Goal: Task Accomplishment & Management: Complete application form

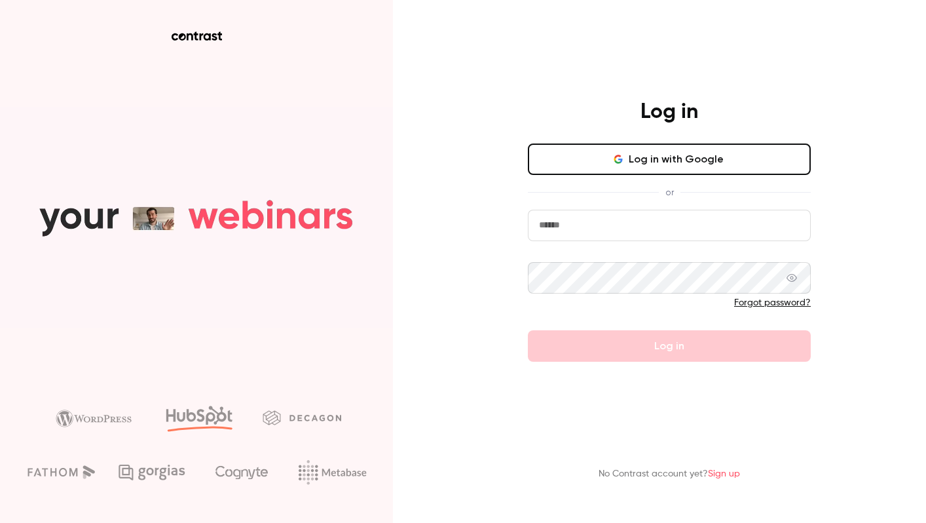
click at [587, 161] on button "Log in with Google" at bounding box center [669, 158] width 283 height 31
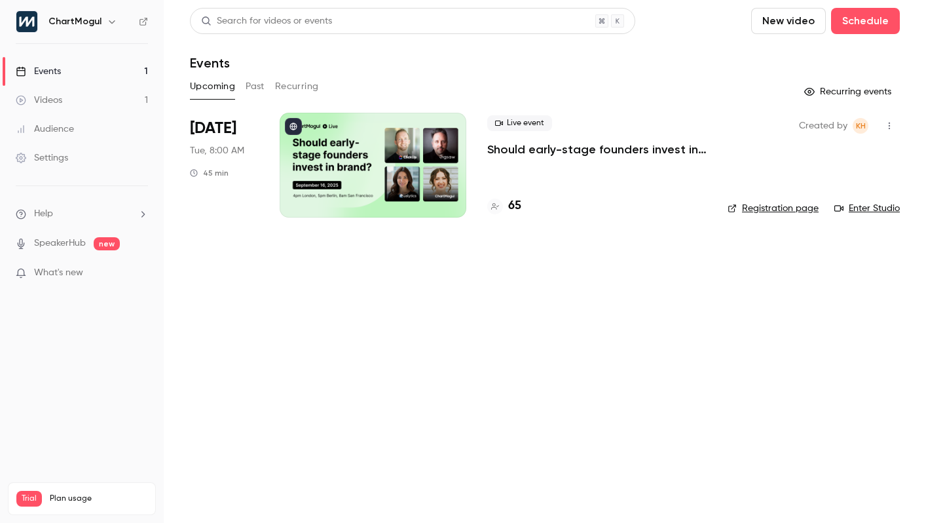
click at [403, 304] on main "Search for videos or events New video Schedule Events Upcoming Past Recurring R…" at bounding box center [545, 261] width 762 height 523
click at [243, 286] on main "Search for videos or events New video Schedule Events Upcoming Past Recurring R…" at bounding box center [545, 261] width 762 height 523
click at [250, 79] on button "Past" at bounding box center [255, 86] width 19 height 21
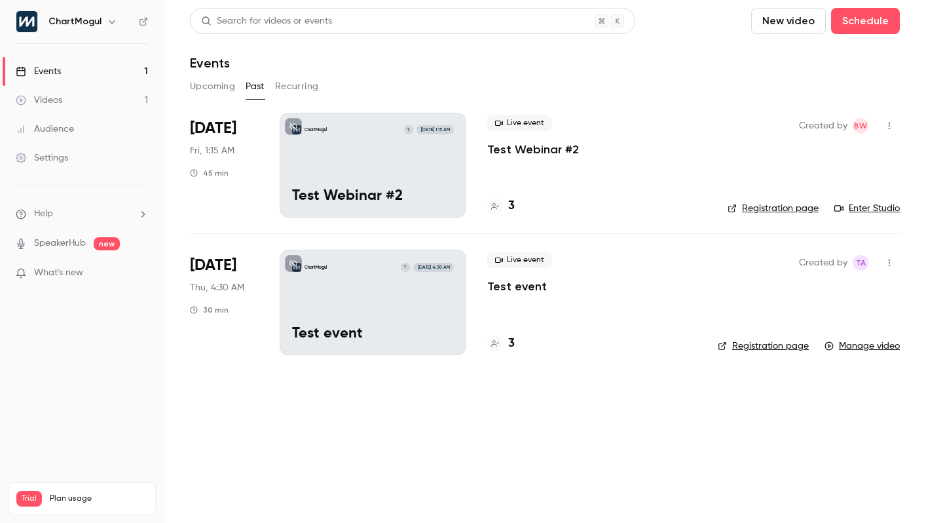
click at [299, 94] on button "Recurring" at bounding box center [297, 86] width 44 height 21
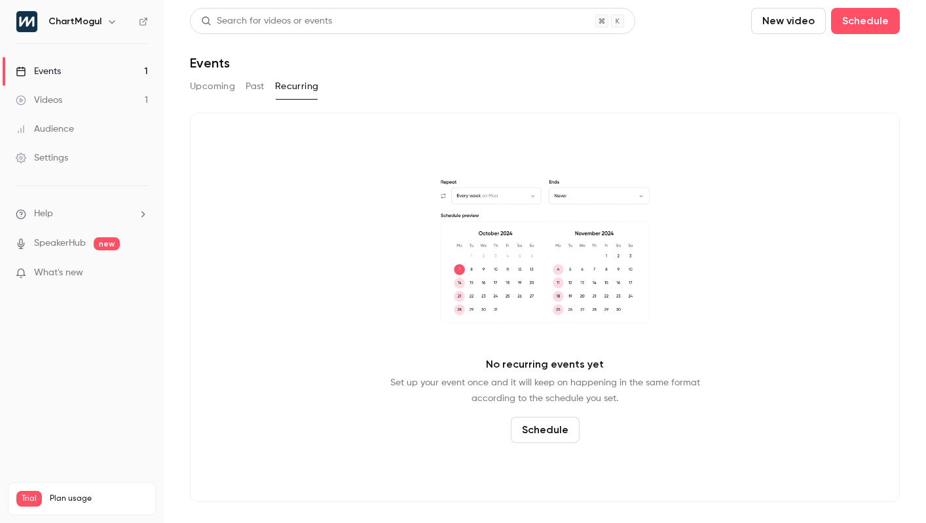
click at [199, 88] on button "Upcoming" at bounding box center [212, 86] width 45 height 21
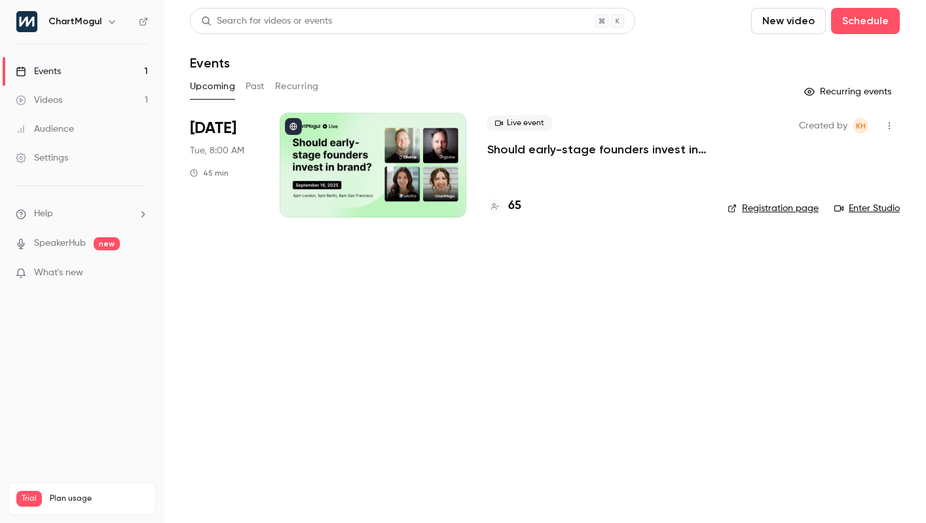
click at [330, 350] on main "Search for videos or events New video Schedule Events Upcoming Past Recurring R…" at bounding box center [545, 261] width 762 height 523
click at [280, 422] on main "Search for videos or events New video Schedule Events Upcoming Past Recurring R…" at bounding box center [545, 261] width 762 height 523
drag, startPoint x: 275, startPoint y: 494, endPoint x: 270, endPoint y: 479, distance: 16.6
click at [274, 494] on main "Search for videos or events New video Schedule Events Upcoming Past Recurring R…" at bounding box center [545, 261] width 762 height 523
click at [284, 306] on main "Search for videos or events New video Schedule Events Upcoming Past Recurring R…" at bounding box center [545, 261] width 762 height 523
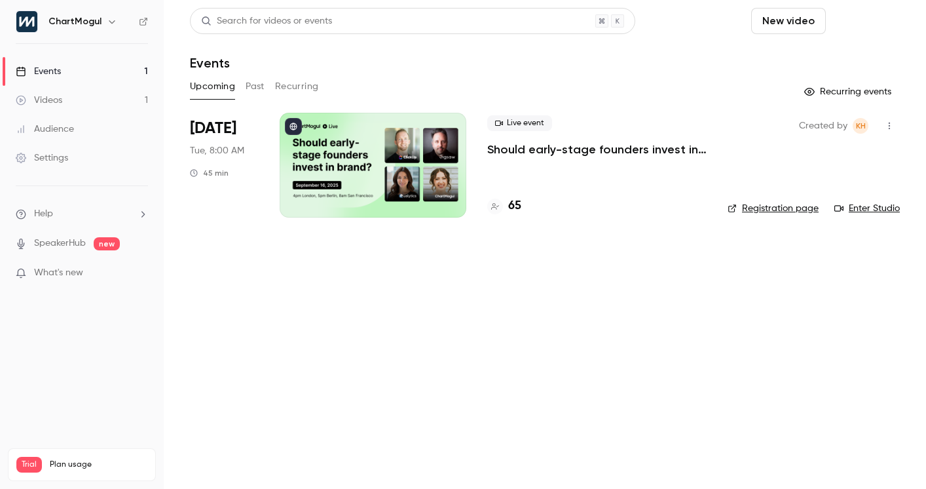
click at [882, 28] on button "Schedule" at bounding box center [865, 21] width 69 height 26
click at [862, 45] on li "One time event" at bounding box center [828, 57] width 141 height 34
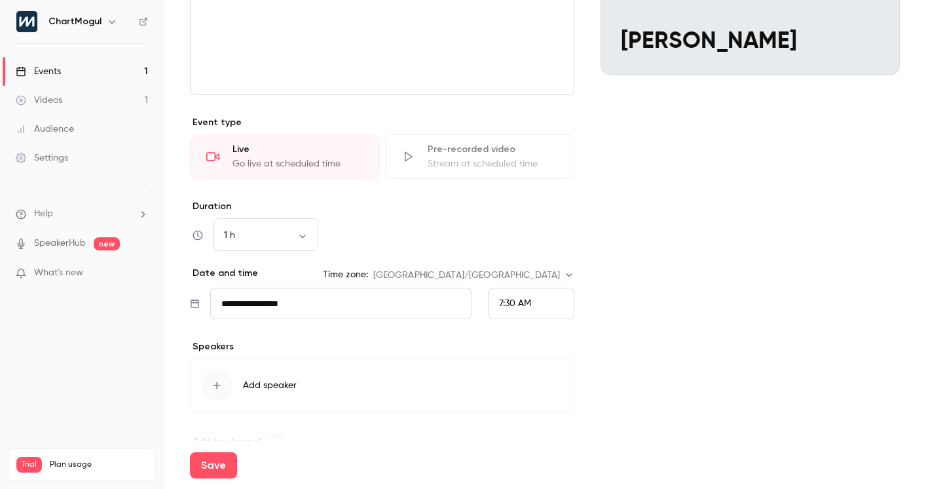
scroll to position [255, 0]
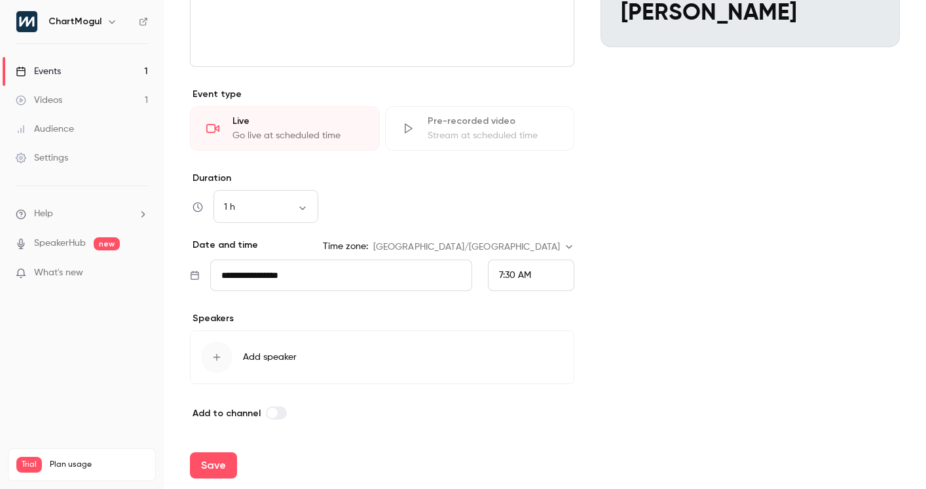
type input "**********"
click at [534, 273] on div "7:30 AM" at bounding box center [531, 274] width 86 height 31
click at [513, 217] on span "8:00 AM" at bounding box center [511, 212] width 35 height 9
click at [269, 366] on button "Add speaker" at bounding box center [382, 357] width 384 height 54
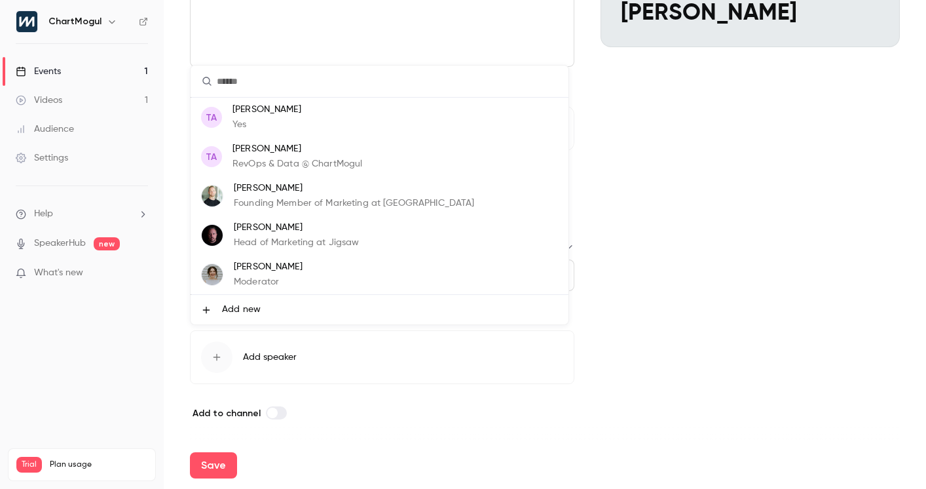
click at [338, 271] on li "[PERSON_NAME] Moderator" at bounding box center [380, 274] width 378 height 39
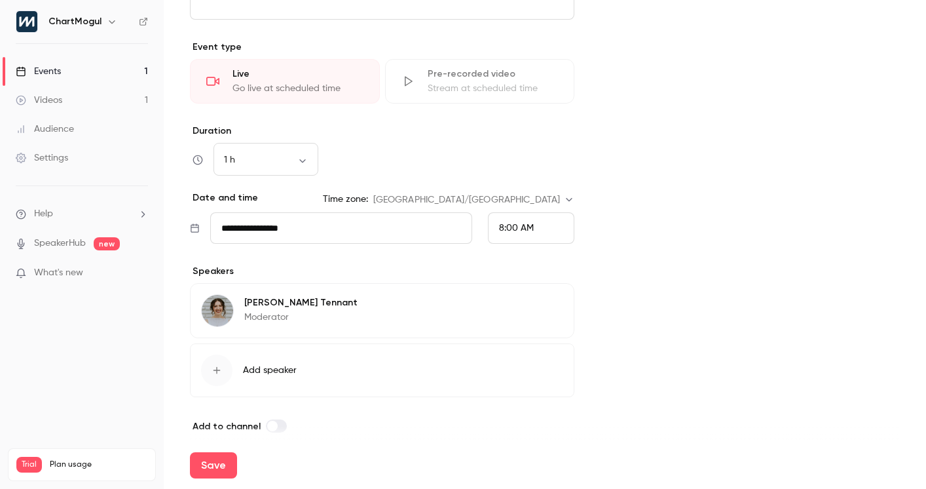
scroll to position [316, 0]
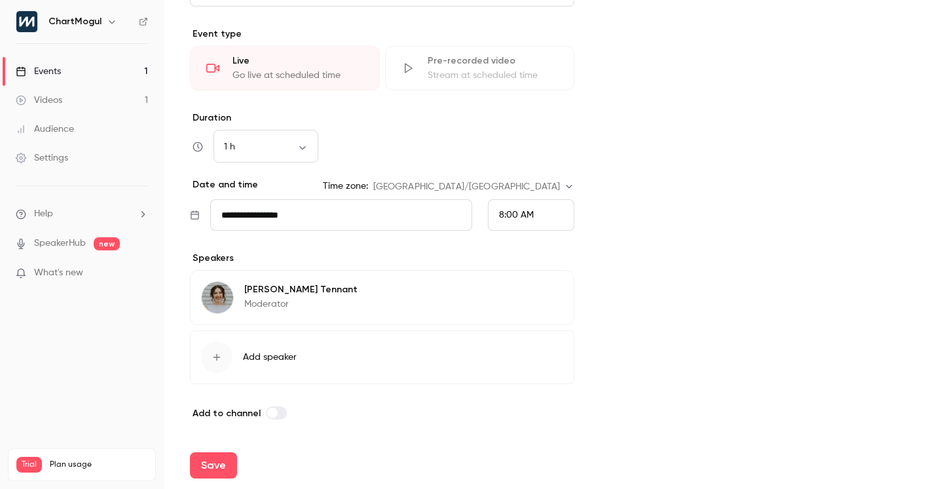
click at [295, 360] on span "Add speaker" at bounding box center [270, 356] width 54 height 13
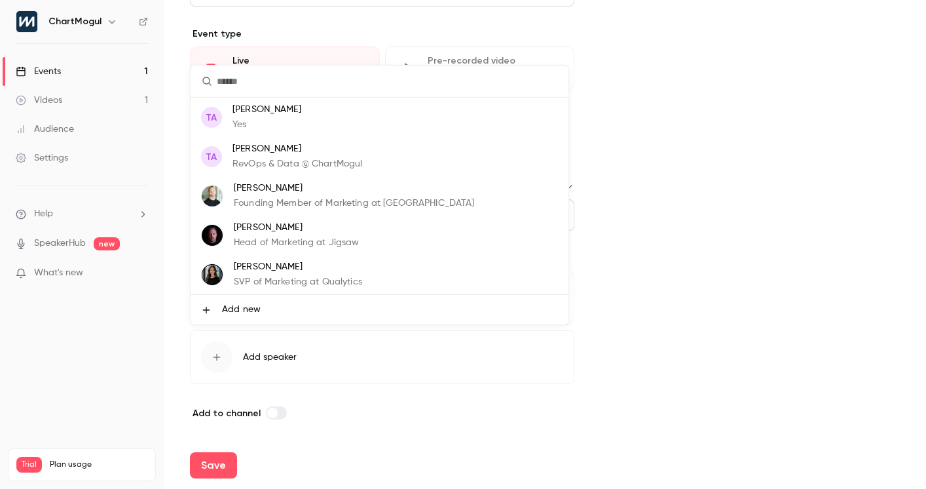
click at [316, 158] on p "RevOps & Data @ ChartMogul" at bounding box center [297, 164] width 130 height 14
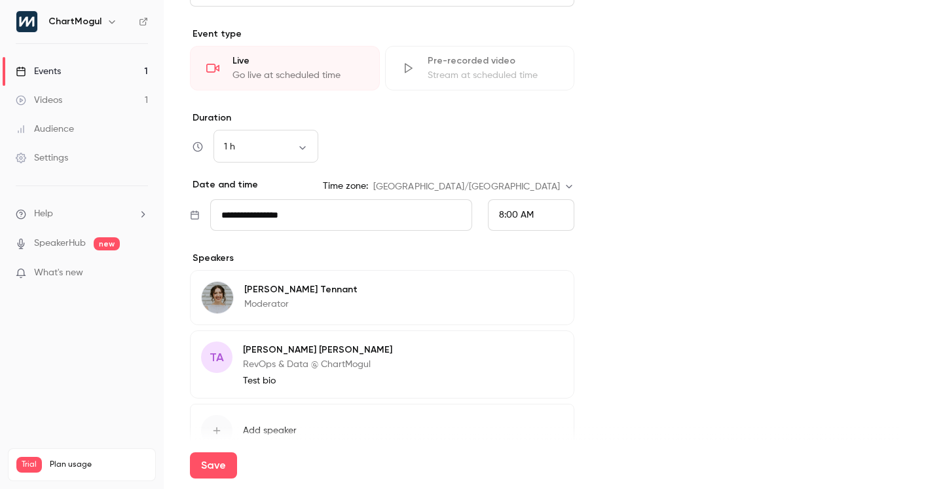
click at [523, 354] on icon "button" at bounding box center [526, 351] width 10 height 10
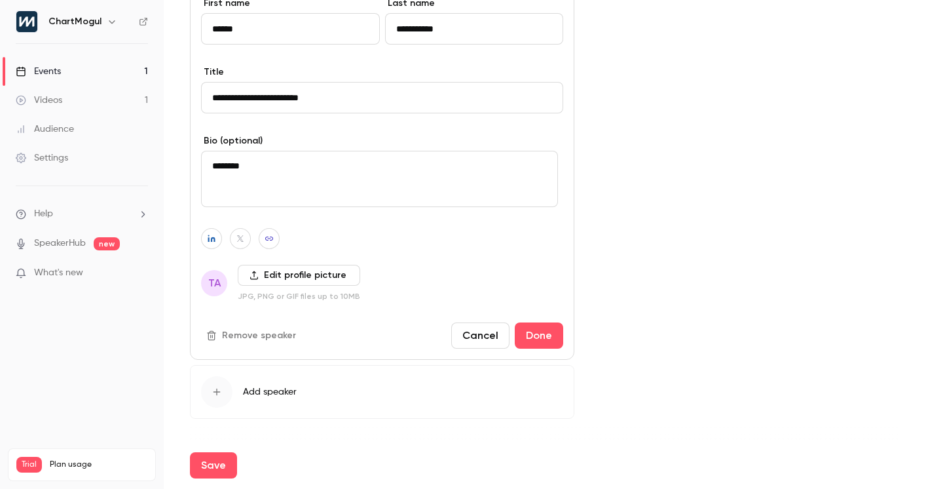
scroll to position [659, 0]
drag, startPoint x: 478, startPoint y: 338, endPoint x: 472, endPoint y: 331, distance: 9.3
click at [472, 333] on button "Cancel" at bounding box center [480, 336] width 58 height 26
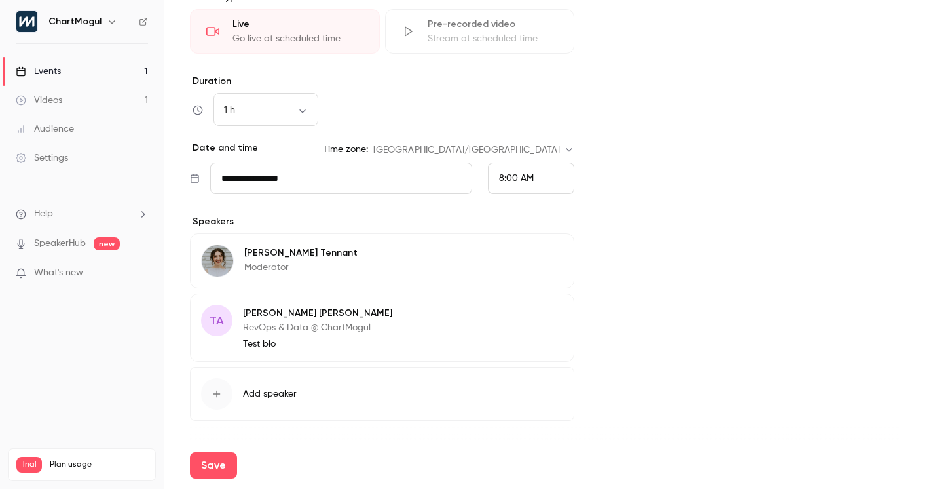
scroll to position [389, 0]
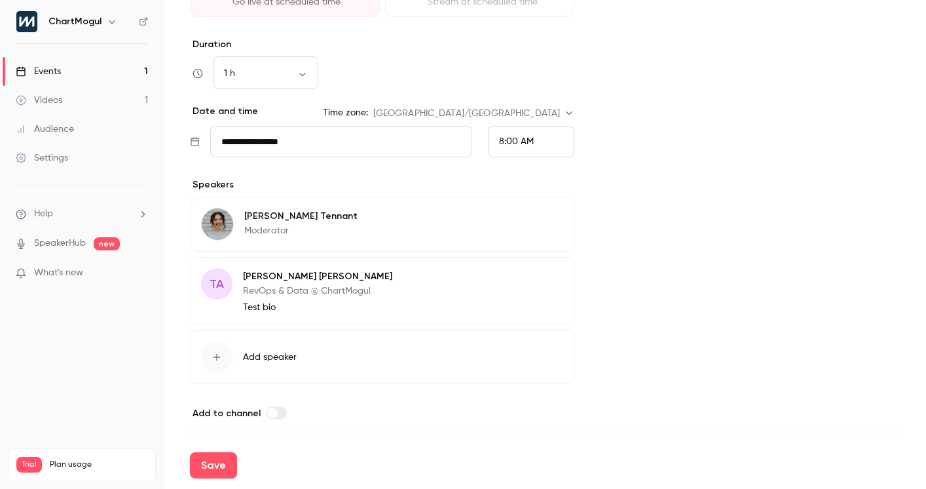
click at [208, 456] on button "Save" at bounding box center [213, 465] width 47 height 26
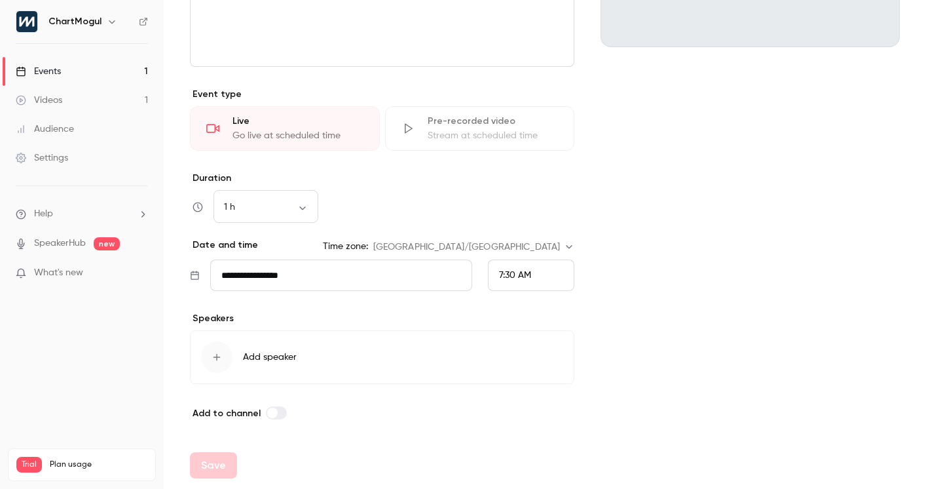
scroll to position [255, 0]
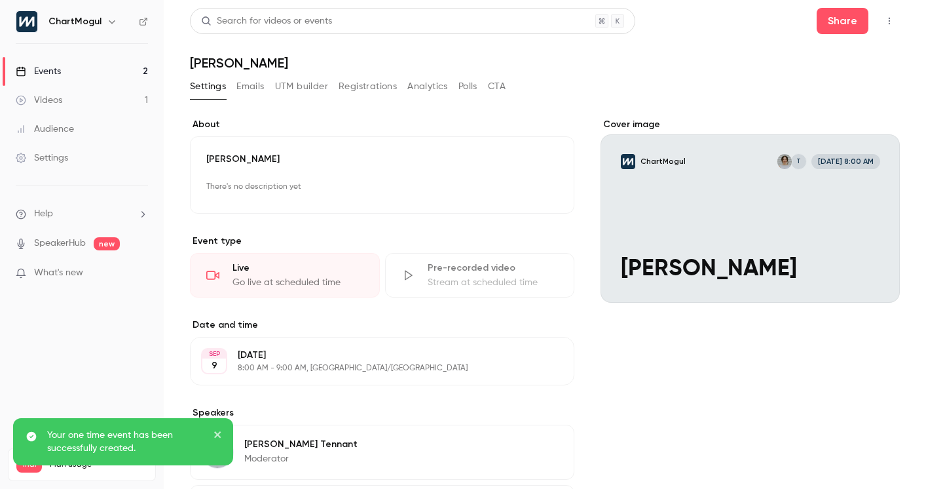
click at [98, 240] on span "new" at bounding box center [107, 243] width 26 height 13
click at [97, 245] on span "new" at bounding box center [107, 243] width 26 height 13
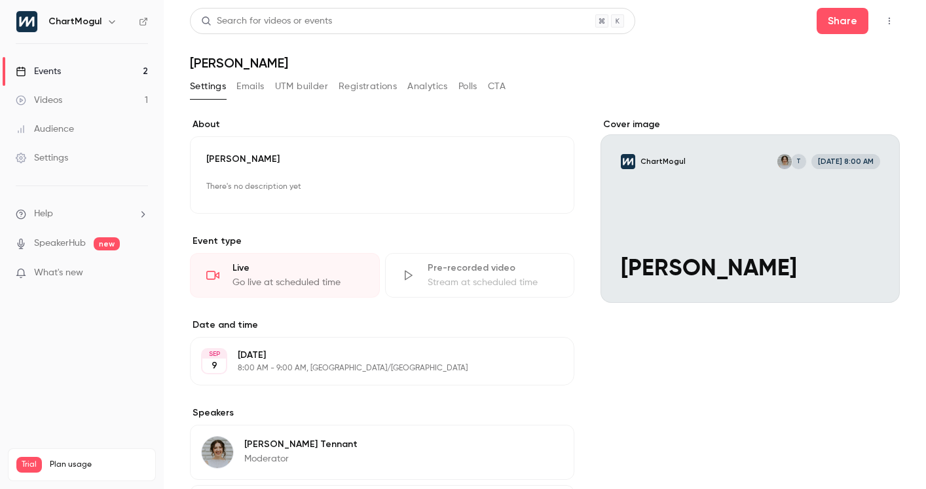
click at [89, 246] on p "SpeakerHub new" at bounding box center [68, 243] width 104 height 14
click at [86, 244] on p "SpeakerHub new" at bounding box center [68, 243] width 104 height 14
click at [68, 243] on link "SpeakerHub" at bounding box center [60, 243] width 52 height 14
click at [269, 259] on div "Live Go live at scheduled time" at bounding box center [285, 275] width 190 height 45
click at [306, 265] on div "Live" at bounding box center [297, 267] width 131 height 13
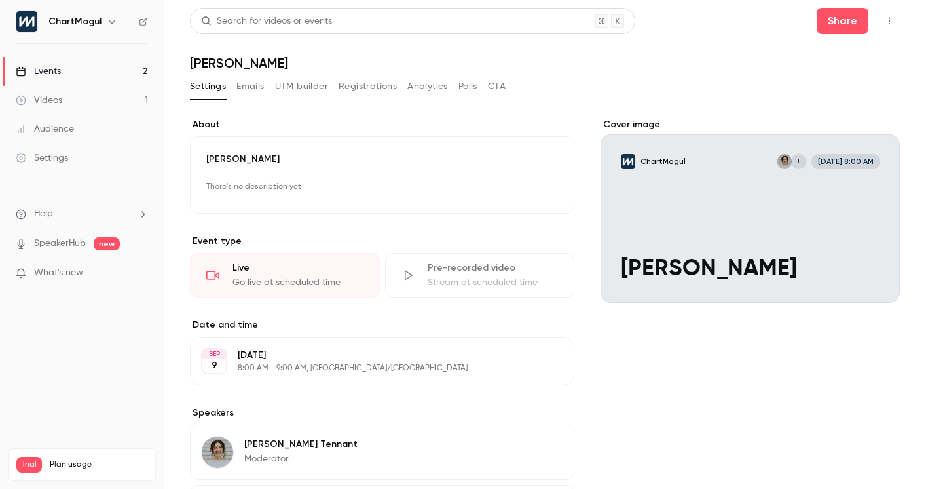
click at [295, 279] on div "Go live at scheduled time" at bounding box center [297, 282] width 131 height 13
click at [113, 67] on link "Events 2" at bounding box center [82, 71] width 164 height 29
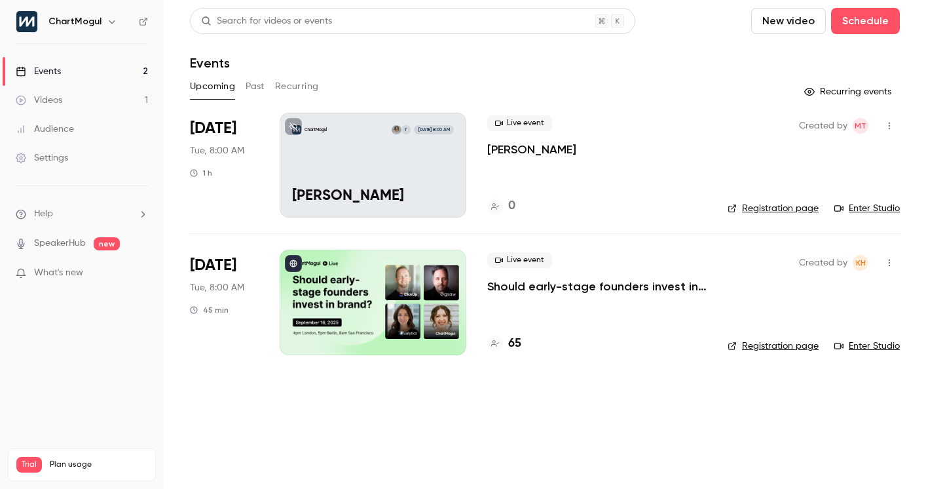
click at [868, 210] on link "Enter Studio" at bounding box center [866, 208] width 65 height 13
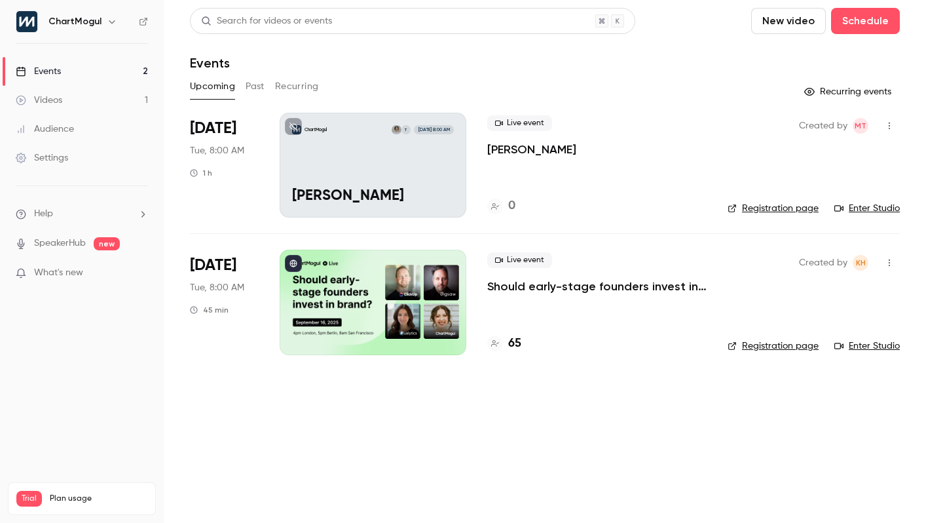
click at [893, 122] on icon "button" at bounding box center [889, 125] width 10 height 9
drag, startPoint x: 682, startPoint y: 423, endPoint x: 690, endPoint y: 409, distance: 16.4
click at [681, 422] on div at bounding box center [463, 261] width 926 height 523
click at [441, 152] on div "ChartMogul T Sep 9, 8:00 AM Thomas Megan Test" at bounding box center [373, 165] width 187 height 105
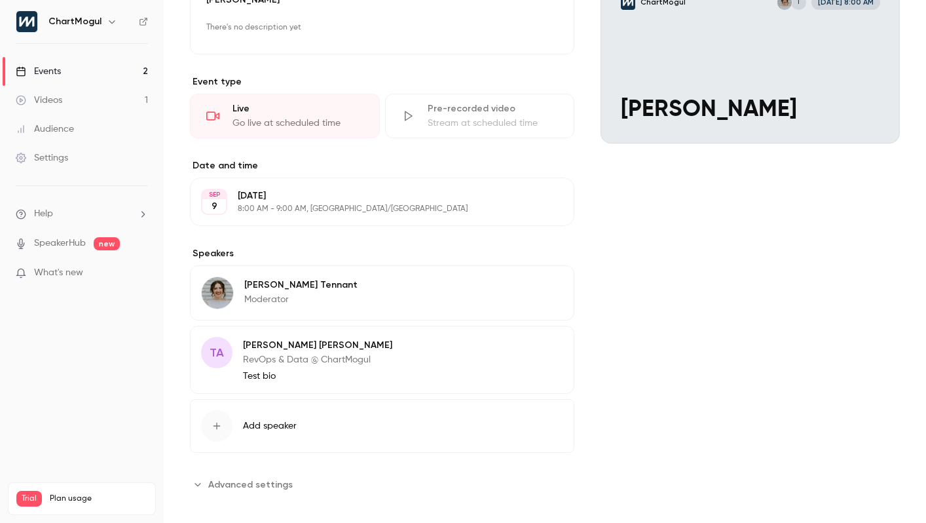
scroll to position [170, 0]
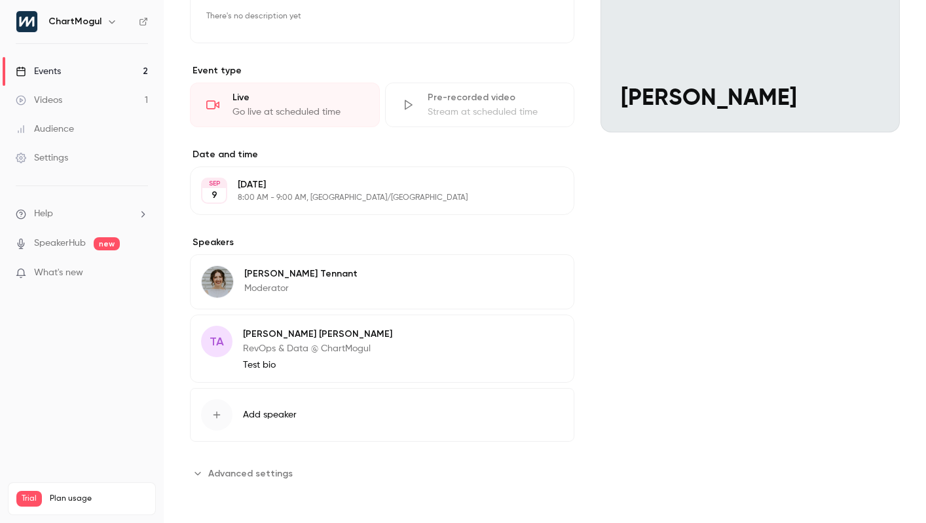
click at [350, 193] on p "8:00 AM - 9:00 AM, [GEOGRAPHIC_DATA]/[GEOGRAPHIC_DATA]" at bounding box center [371, 198] width 267 height 10
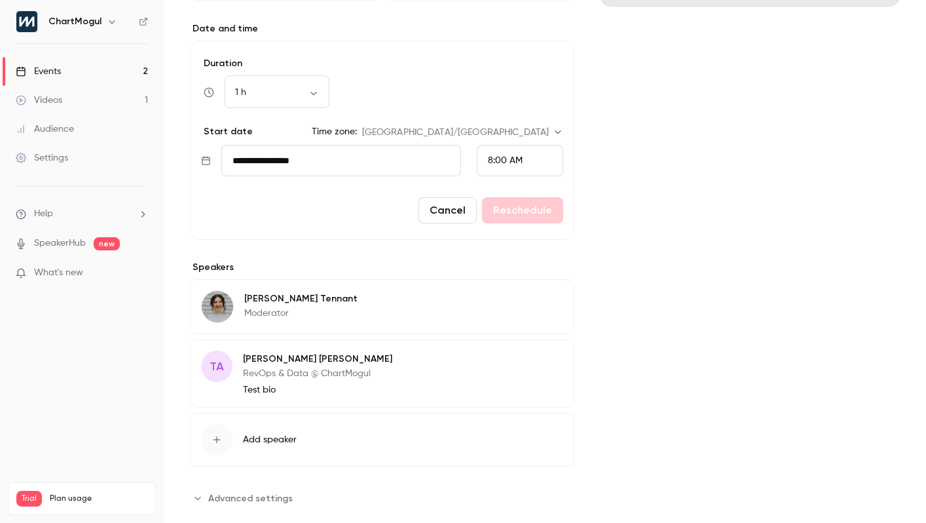
click at [450, 217] on button "Cancel" at bounding box center [447, 210] width 58 height 26
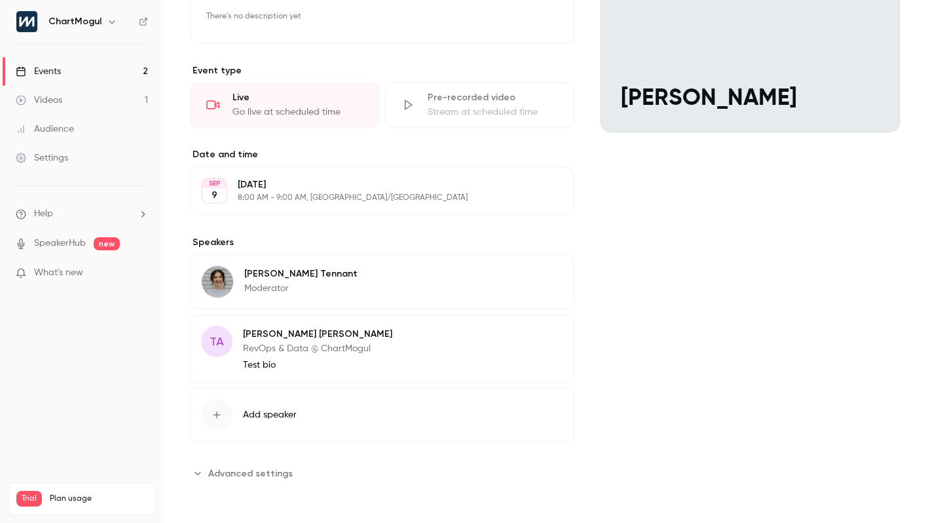
drag, startPoint x: 231, startPoint y: 488, endPoint x: 234, endPoint y: 476, distance: 12.1
click at [232, 488] on div "**********" at bounding box center [545, 231] width 710 height 567
click at [236, 471] on span "Advanced settings" at bounding box center [250, 473] width 84 height 14
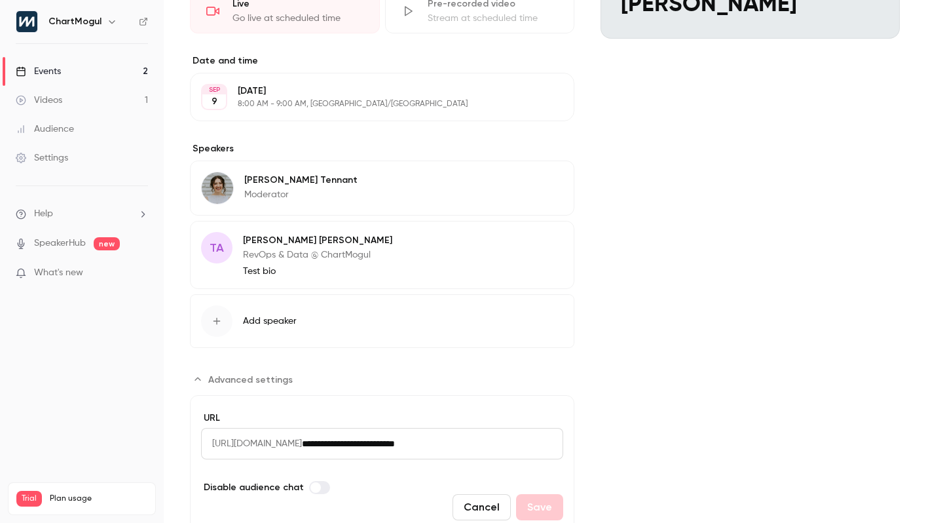
scroll to position [317, 0]
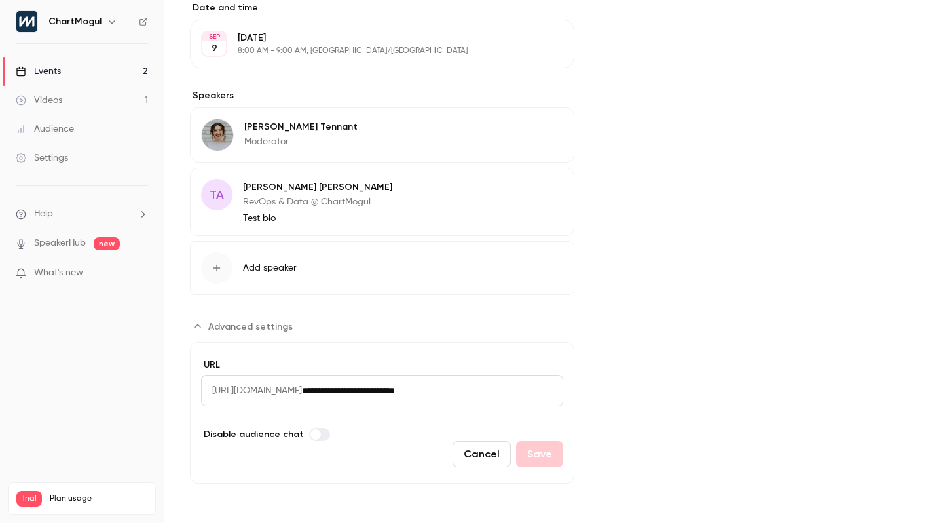
click at [302, 394] on span "[URL][DOMAIN_NAME]" at bounding box center [251, 390] width 101 height 31
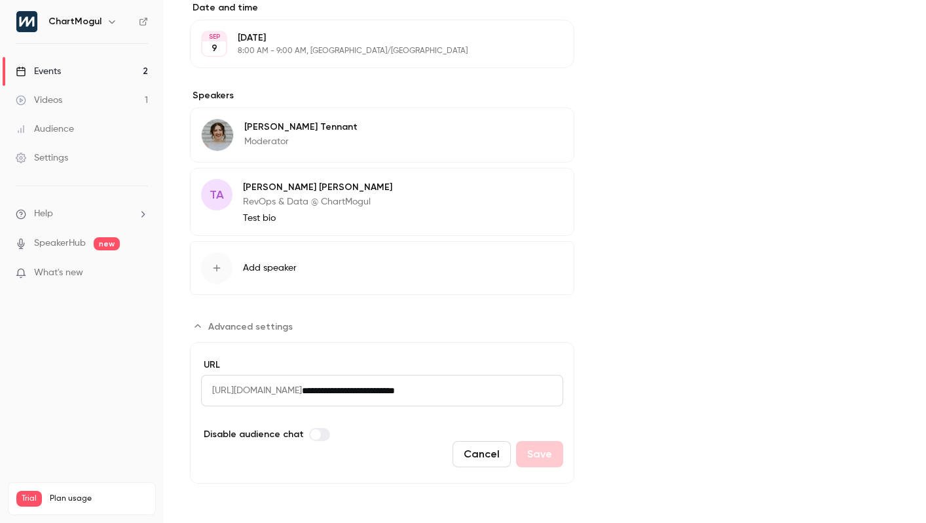
drag, startPoint x: 202, startPoint y: 387, endPoint x: 510, endPoint y: 395, distance: 308.6
click at [510, 395] on div "**********" at bounding box center [382, 390] width 362 height 31
click at [517, 388] on input "**********" at bounding box center [432, 390] width 261 height 31
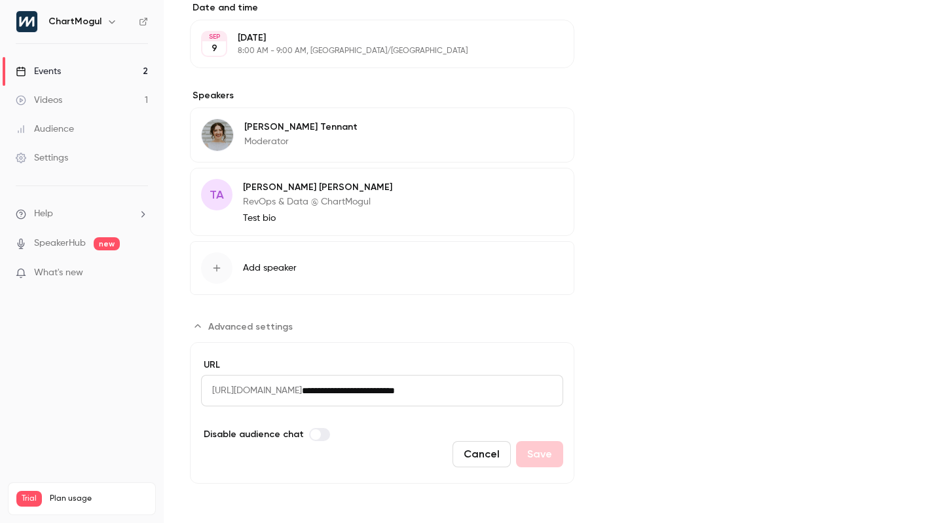
click at [521, 389] on input "**********" at bounding box center [432, 390] width 261 height 31
drag, startPoint x: 531, startPoint y: 390, endPoint x: 122, endPoint y: 384, distance: 408.7
click at [122, 384] on div "**********" at bounding box center [463, 261] width 926 height 523
click at [250, 399] on span "[URL][DOMAIN_NAME]" at bounding box center [251, 390] width 101 height 31
click at [242, 394] on span "[URL][DOMAIN_NAME]" at bounding box center [251, 390] width 101 height 31
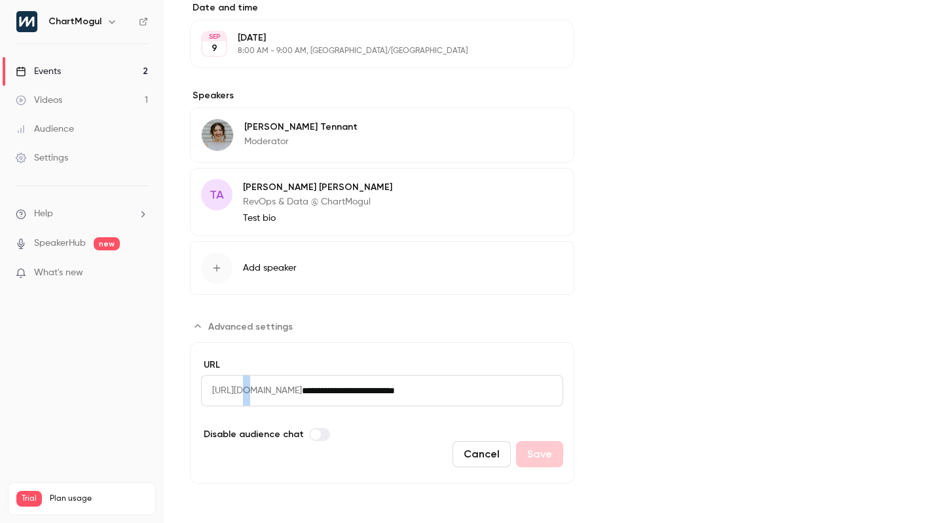
click at [242, 394] on span "[URL][DOMAIN_NAME]" at bounding box center [251, 390] width 101 height 31
copy span "/"
drag, startPoint x: 426, startPoint y: 390, endPoint x: 381, endPoint y: 387, distance: 45.3
click at [426, 390] on input "**********" at bounding box center [432, 390] width 261 height 31
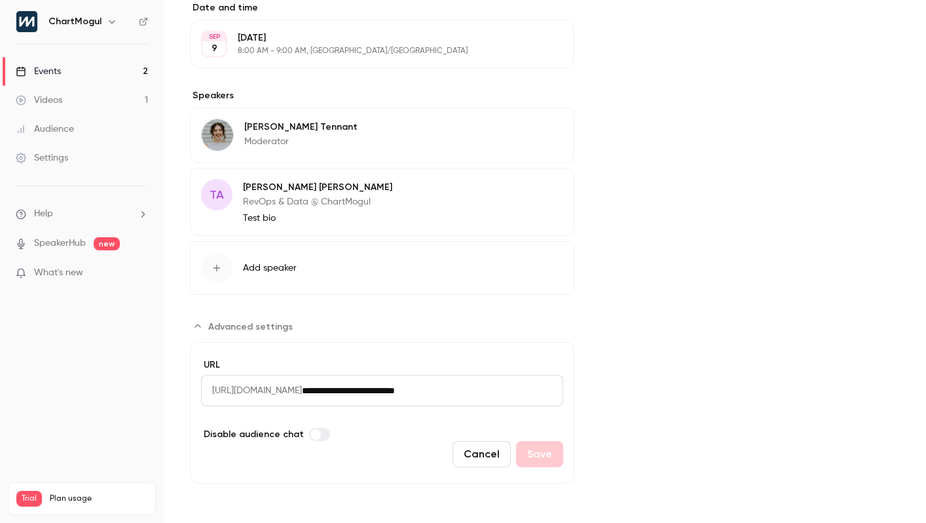
drag, startPoint x: 375, startPoint y: 390, endPoint x: 556, endPoint y: 389, distance: 180.8
click at [556, 389] on input "**********" at bounding box center [432, 390] width 261 height 31
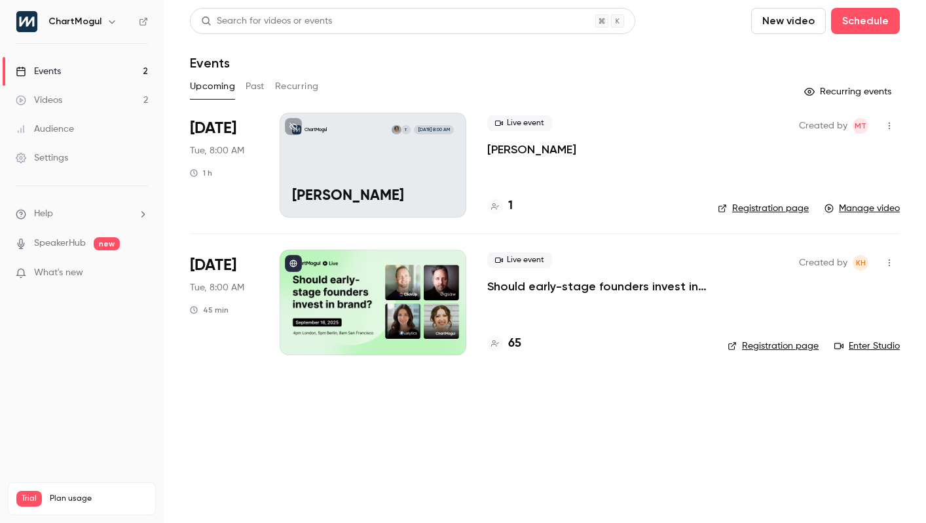
click at [559, 54] on header "Search for videos or events New video Schedule Events" at bounding box center [545, 39] width 710 height 63
click at [406, 119] on div "ChartMogul T [DATE] 8:00 AM [PERSON_NAME]" at bounding box center [373, 165] width 187 height 105
click at [889, 124] on icon "button" at bounding box center [889, 125] width 10 height 9
click at [854, 156] on div "Share" at bounding box center [839, 159] width 100 height 13
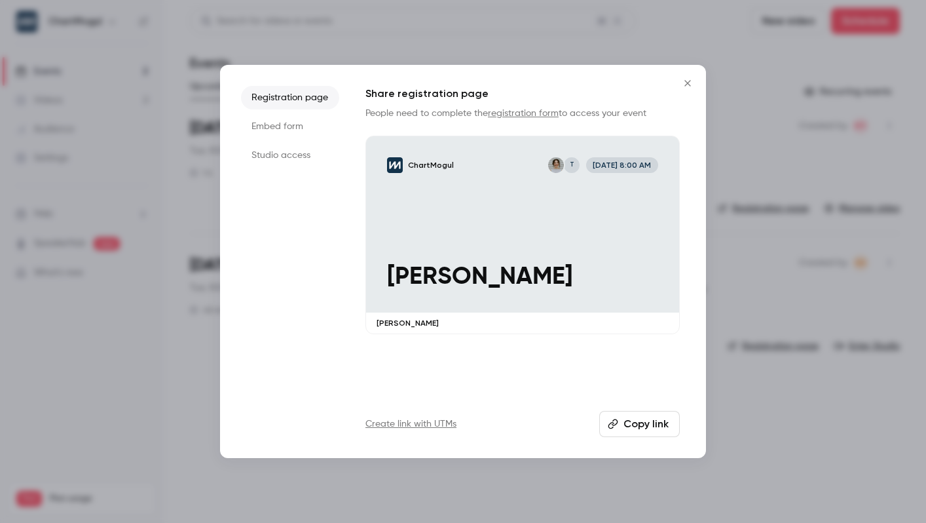
click at [686, 86] on icon "Close" at bounding box center [688, 83] width 16 height 10
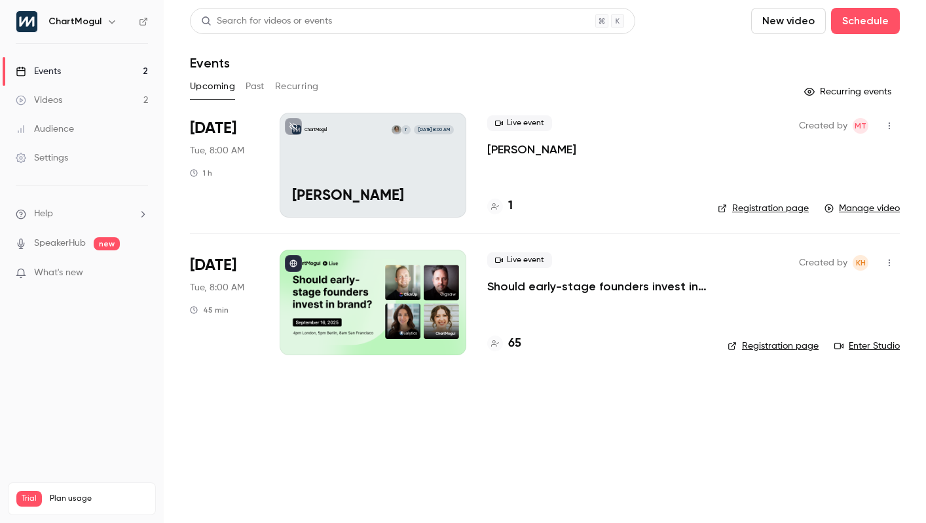
click at [258, 76] on button "Past" at bounding box center [255, 86] width 19 height 21
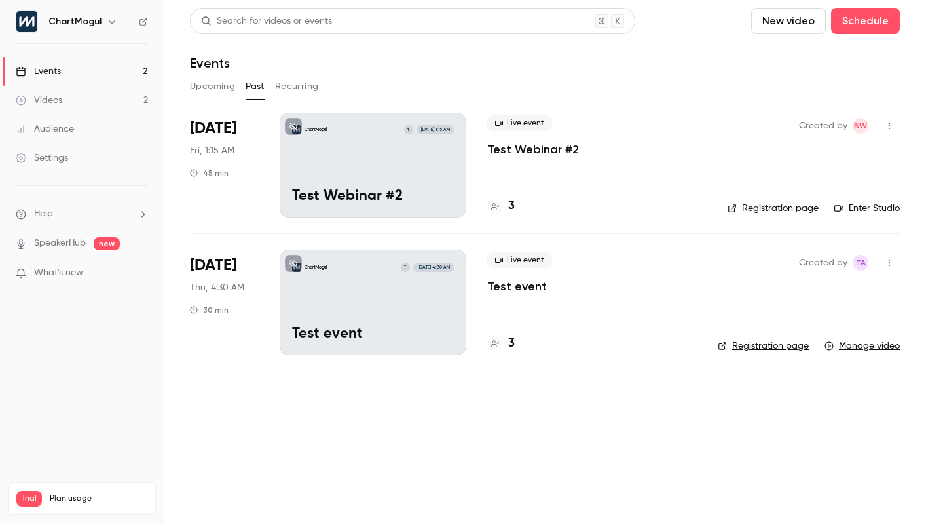
click at [215, 84] on button "Upcoming" at bounding box center [212, 86] width 45 height 21
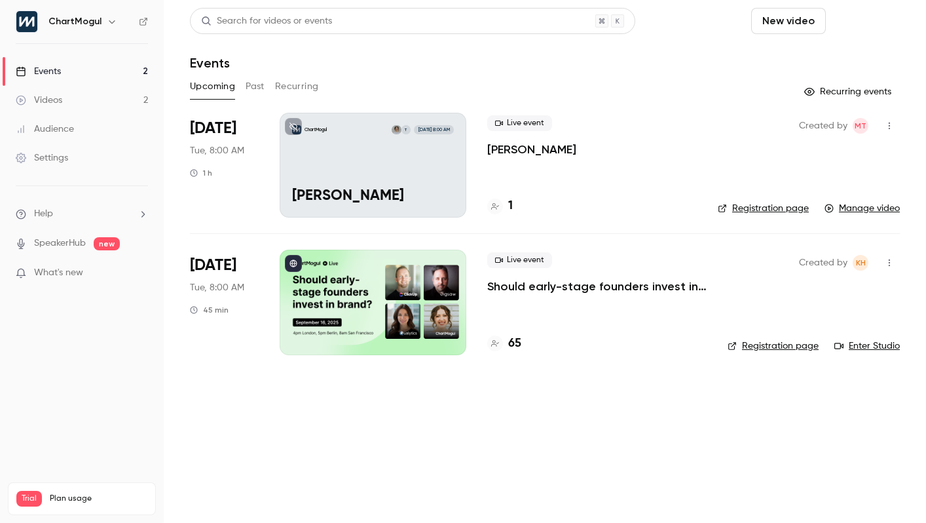
click at [867, 29] on button "Schedule" at bounding box center [865, 21] width 69 height 26
click at [853, 59] on div "One time event" at bounding box center [839, 56] width 100 height 13
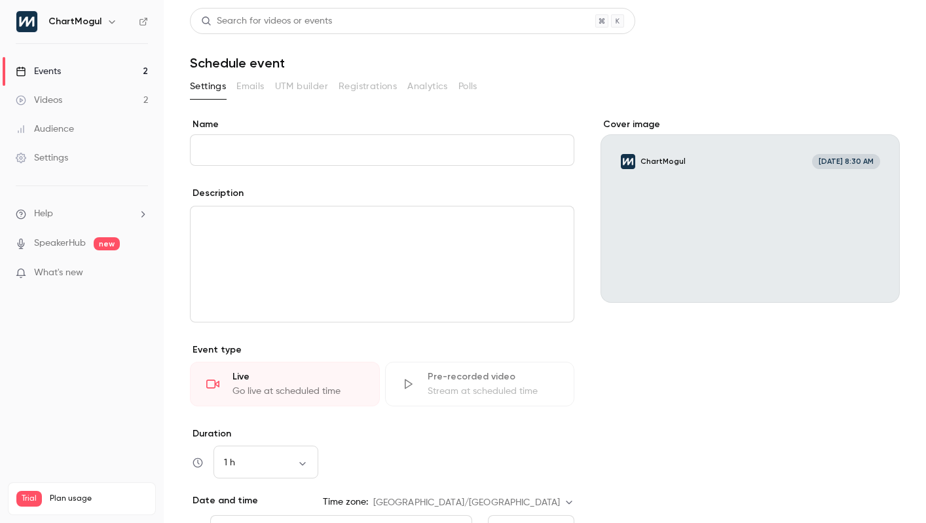
click at [362, 155] on input "Name" at bounding box center [382, 149] width 384 height 31
click at [277, 145] on input "Name" at bounding box center [382, 149] width 384 height 31
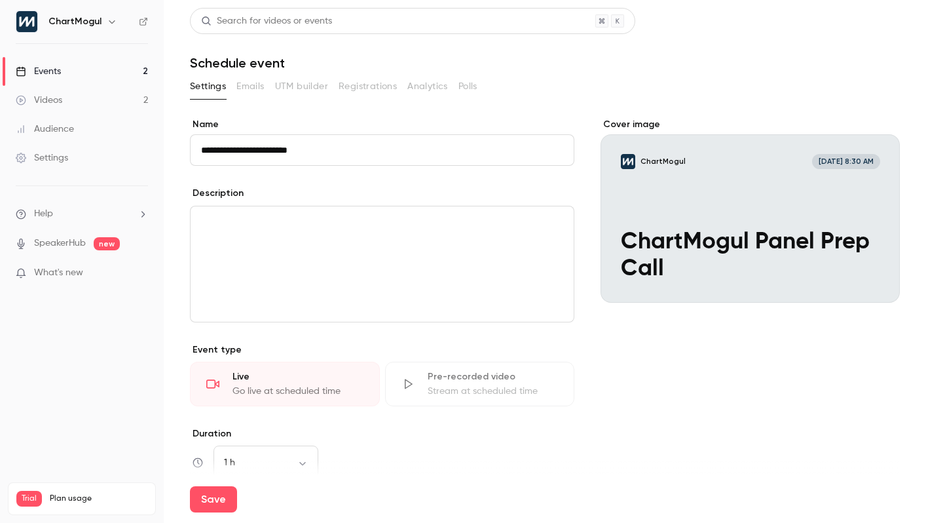
type input "**********"
click at [313, 266] on div "editor" at bounding box center [382, 263] width 383 height 115
click at [256, 259] on div "editor" at bounding box center [382, 263] width 383 height 115
click at [229, 228] on p "**********" at bounding box center [379, 222] width 357 height 16
click at [252, 219] on p "**********" at bounding box center [379, 222] width 357 height 16
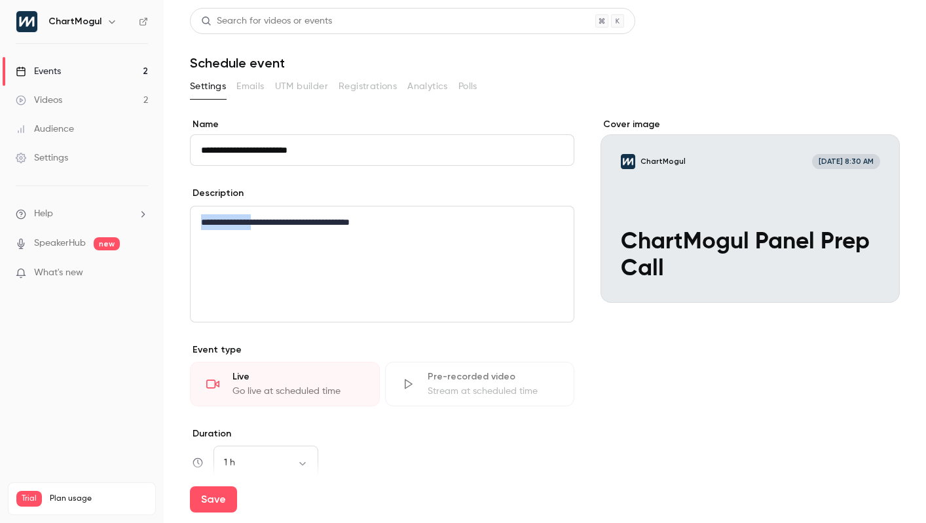
drag, startPoint x: 219, startPoint y: 221, endPoint x: 135, endPoint y: 222, distance: 83.8
click at [135, 222] on div "**********" at bounding box center [463, 261] width 926 height 523
click at [345, 217] on p "**********" at bounding box center [379, 222] width 357 height 16
click at [497, 256] on div "**********" at bounding box center [382, 263] width 383 height 115
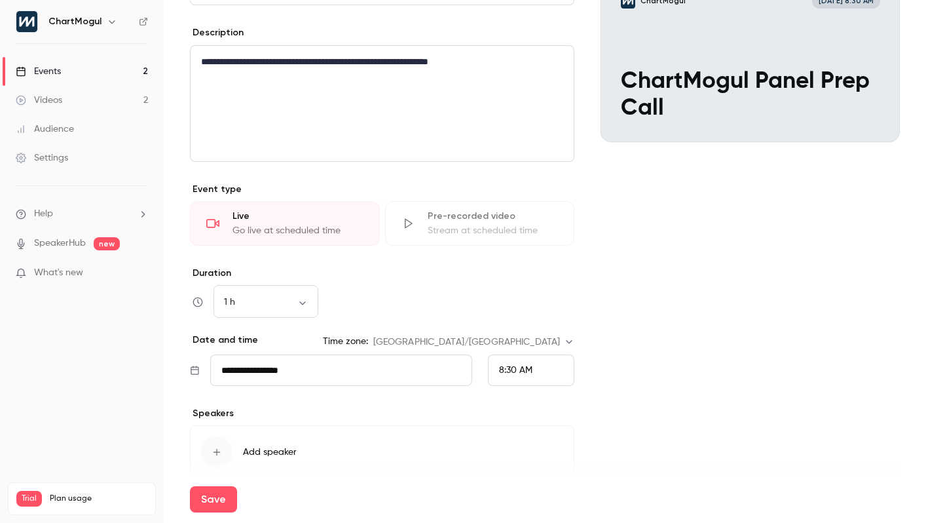
scroll to position [166, 0]
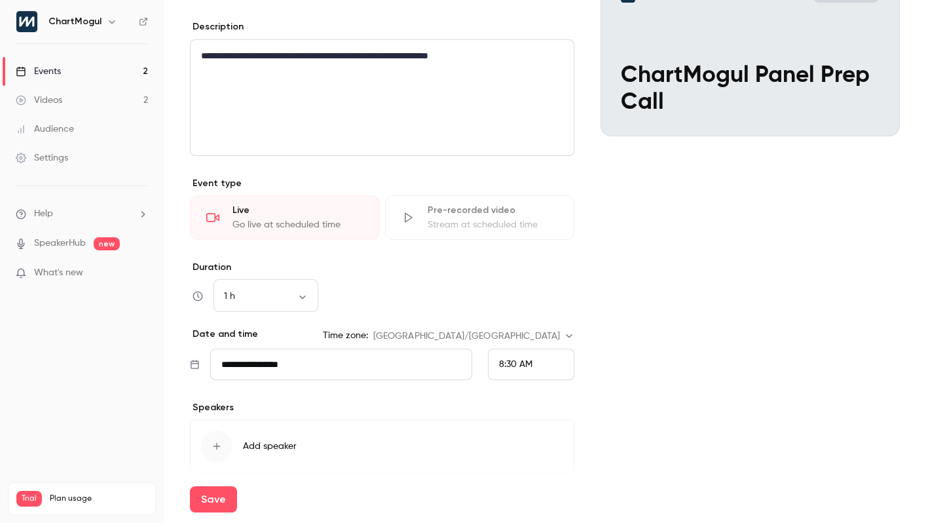
click at [333, 378] on input "**********" at bounding box center [341, 363] width 262 height 31
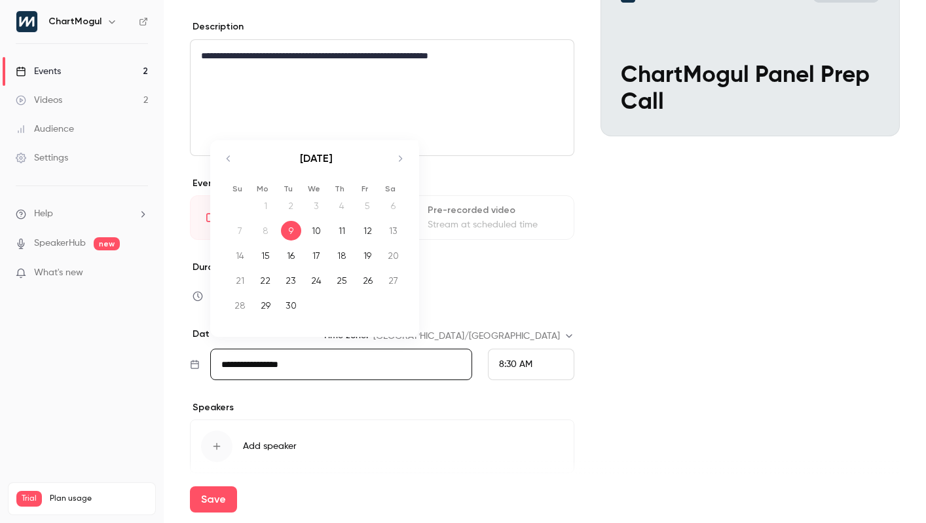
click at [307, 233] on div "10" at bounding box center [316, 231] width 20 height 20
type input "**********"
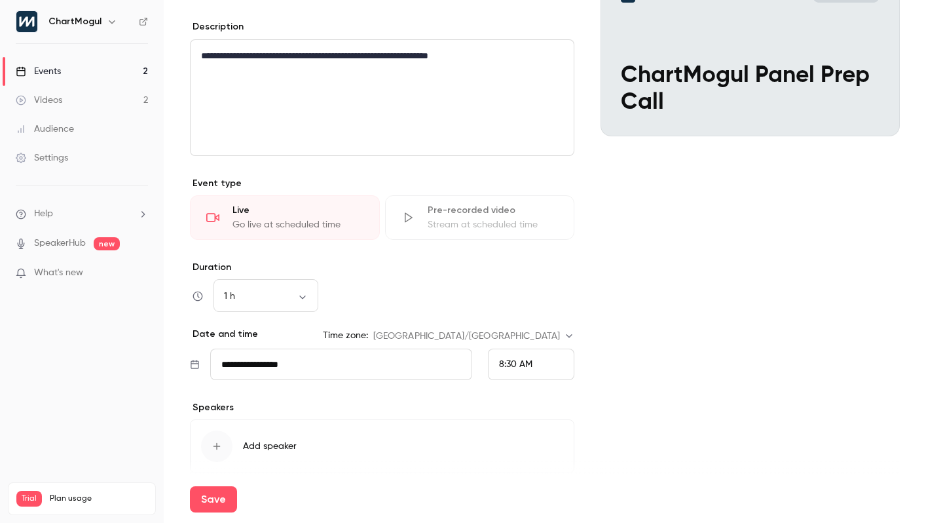
click at [527, 362] on span "8:30 AM" at bounding box center [515, 364] width 33 height 9
click at [498, 150] on li "8:00 AM" at bounding box center [525, 163] width 85 height 35
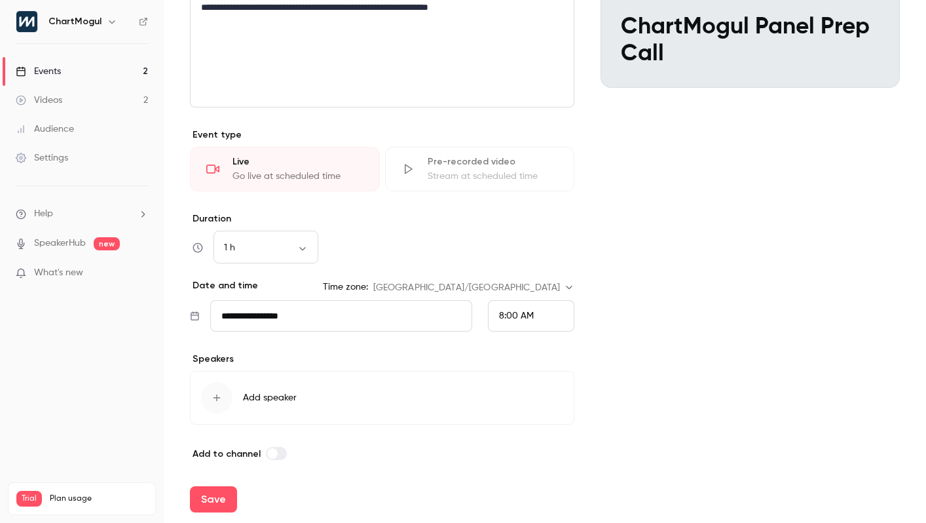
scroll to position [221, 0]
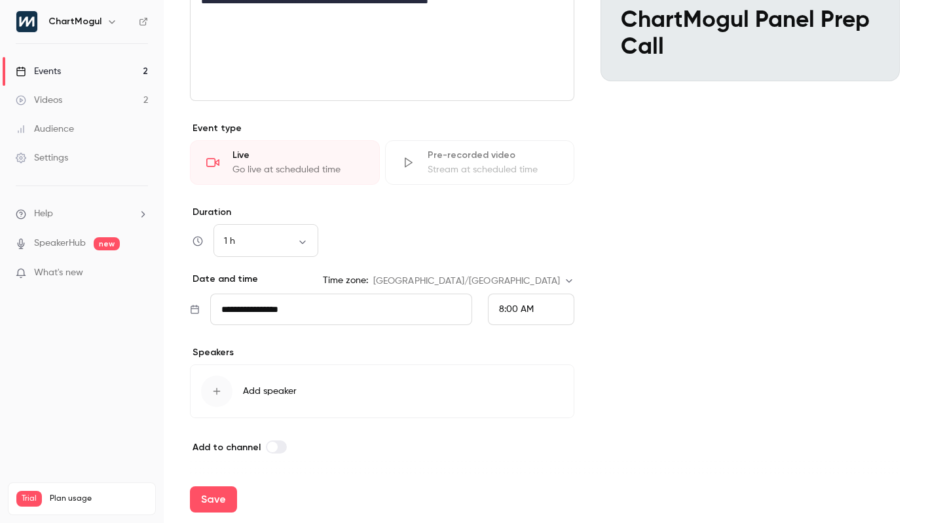
click at [267, 390] on span "Add speaker" at bounding box center [270, 390] width 54 height 13
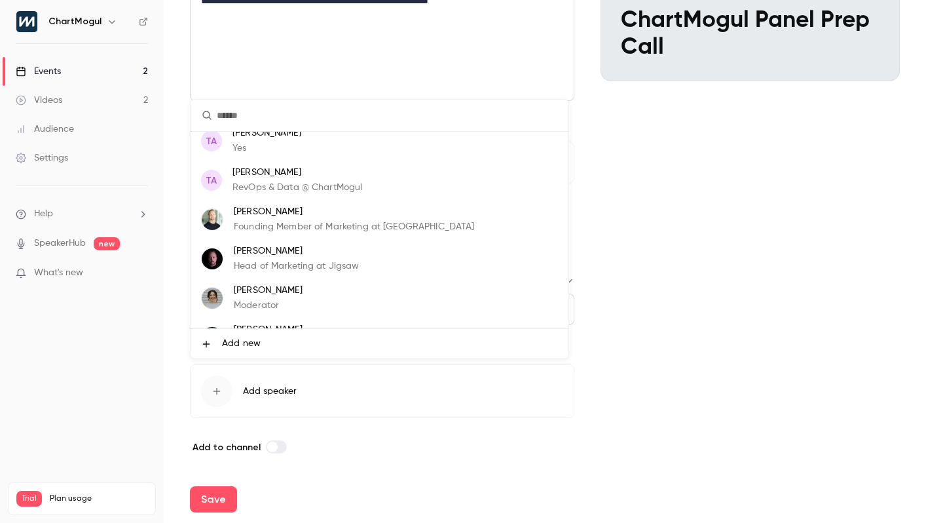
scroll to position [7, 0]
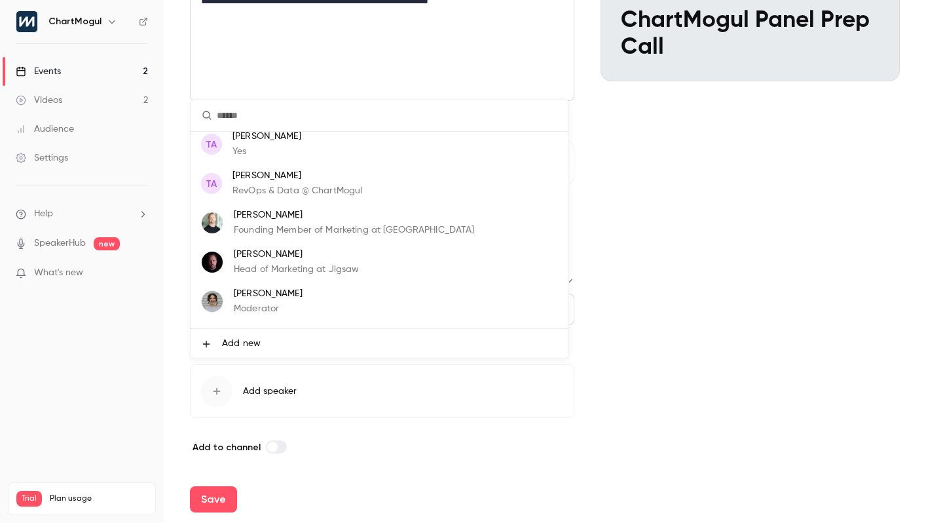
click at [299, 236] on p "Founding Member of Marketing at [GEOGRAPHIC_DATA]" at bounding box center [354, 230] width 240 height 14
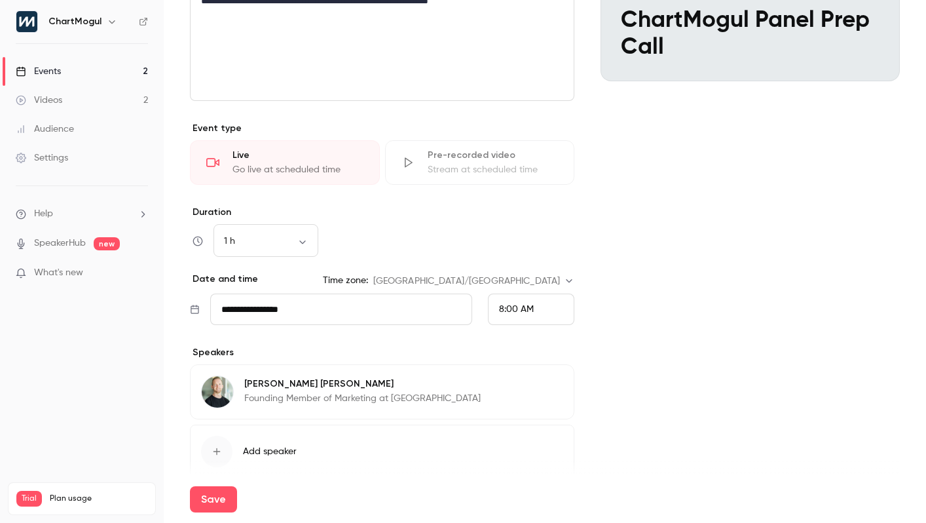
scroll to position [0, 0]
click at [250, 458] on button "Add speaker" at bounding box center [382, 451] width 384 height 54
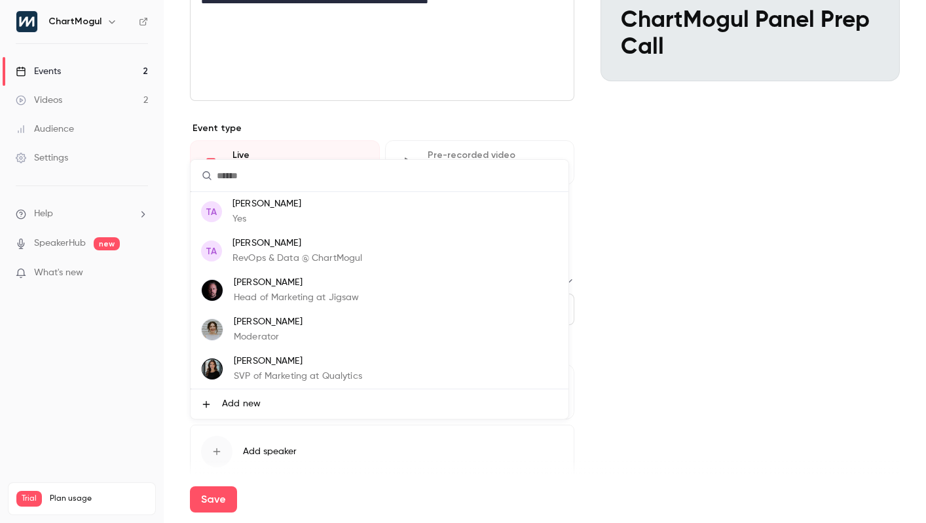
click at [281, 320] on p "[PERSON_NAME]" at bounding box center [268, 322] width 69 height 14
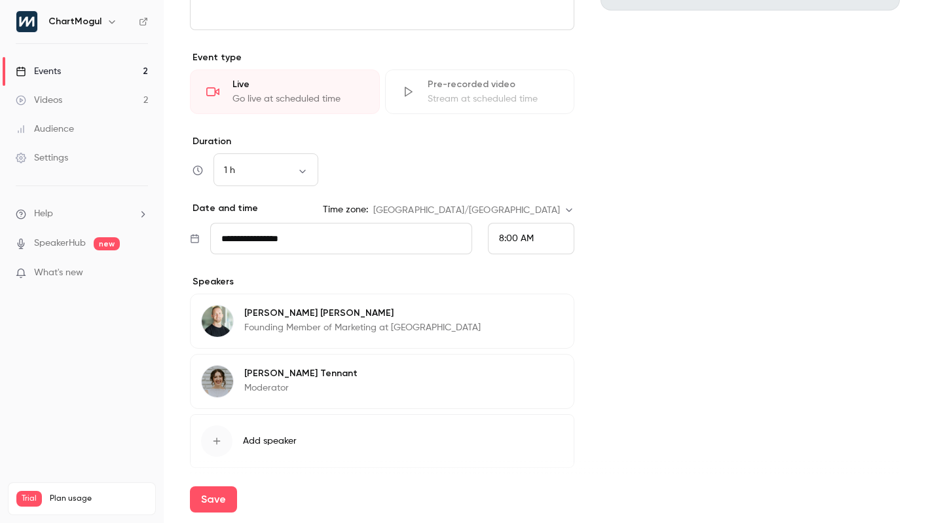
scroll to position [305, 0]
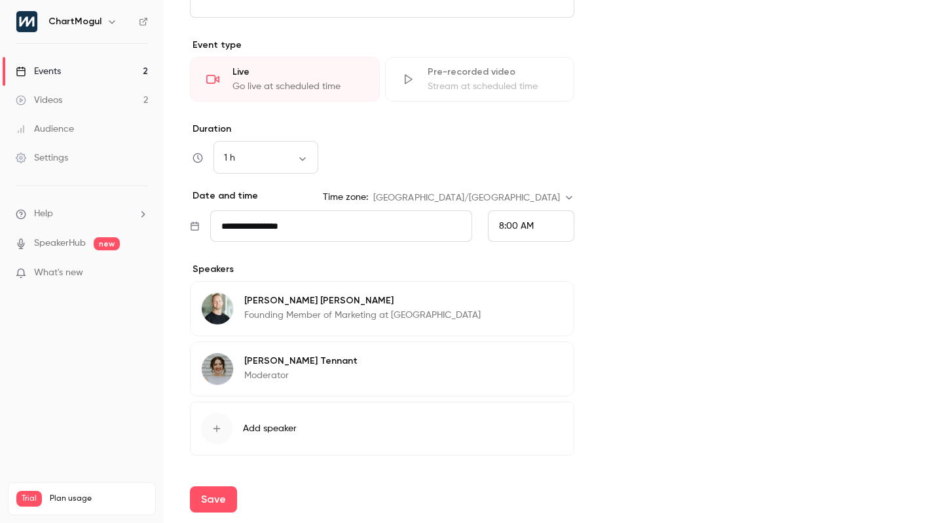
click at [280, 409] on button "Add speaker" at bounding box center [382, 428] width 384 height 54
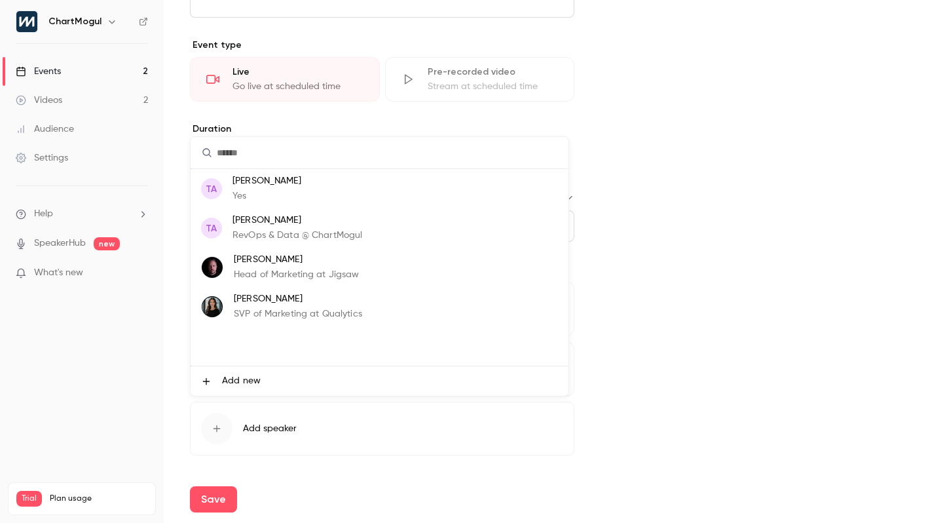
click at [300, 300] on p "[PERSON_NAME]" at bounding box center [298, 299] width 128 height 14
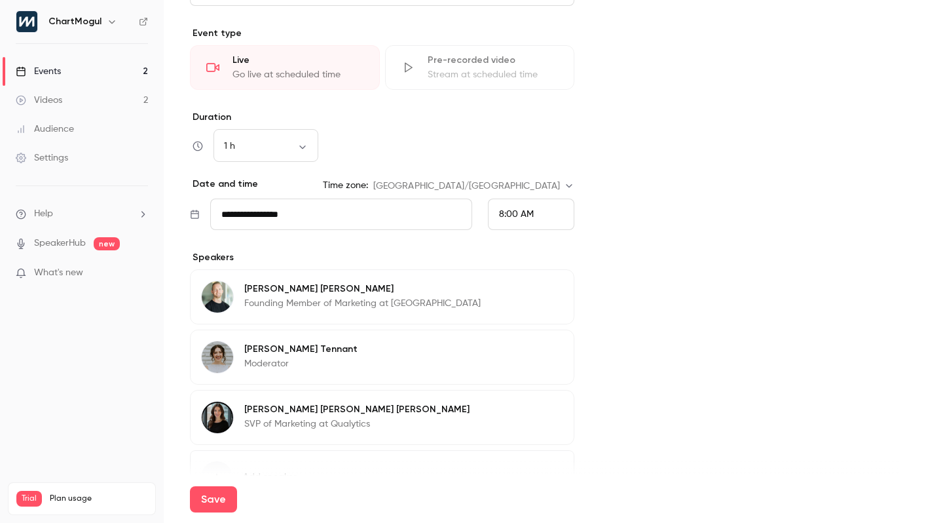
scroll to position [327, 0]
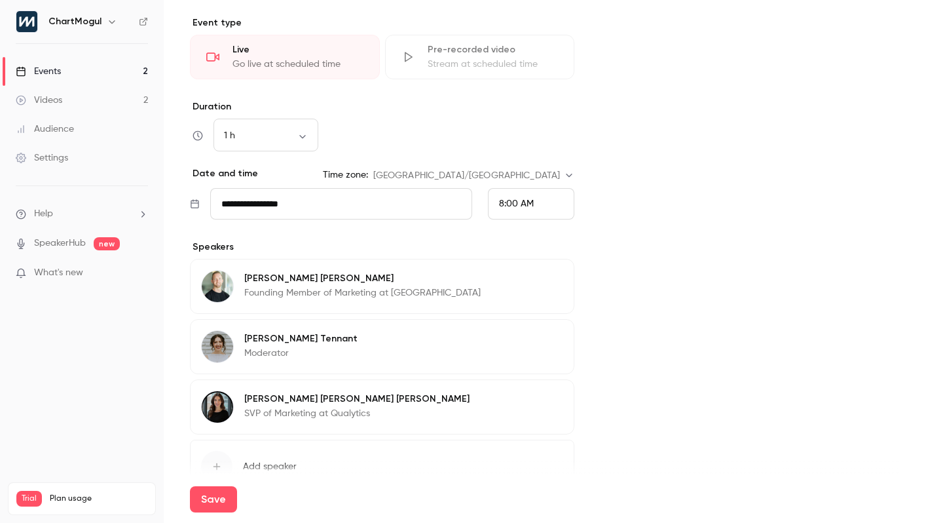
click at [274, 475] on div "Save" at bounding box center [545, 498] width 710 height 47
click at [272, 475] on div "Save" at bounding box center [545, 498] width 710 height 47
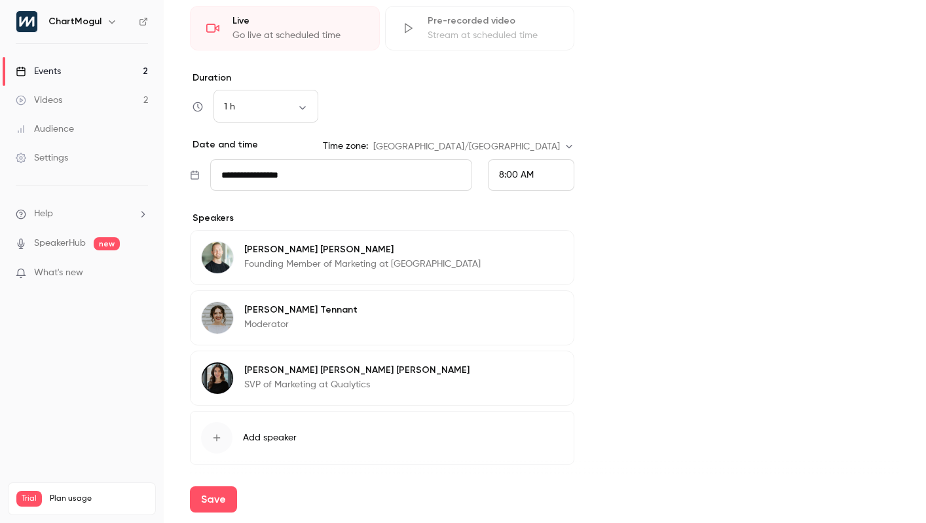
scroll to position [402, 0]
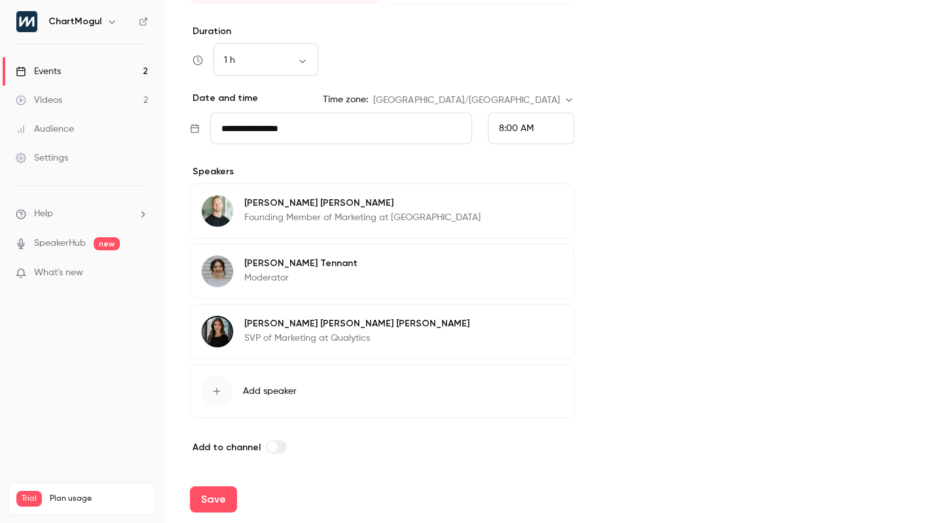
click at [263, 384] on span "Add speaker" at bounding box center [270, 390] width 54 height 13
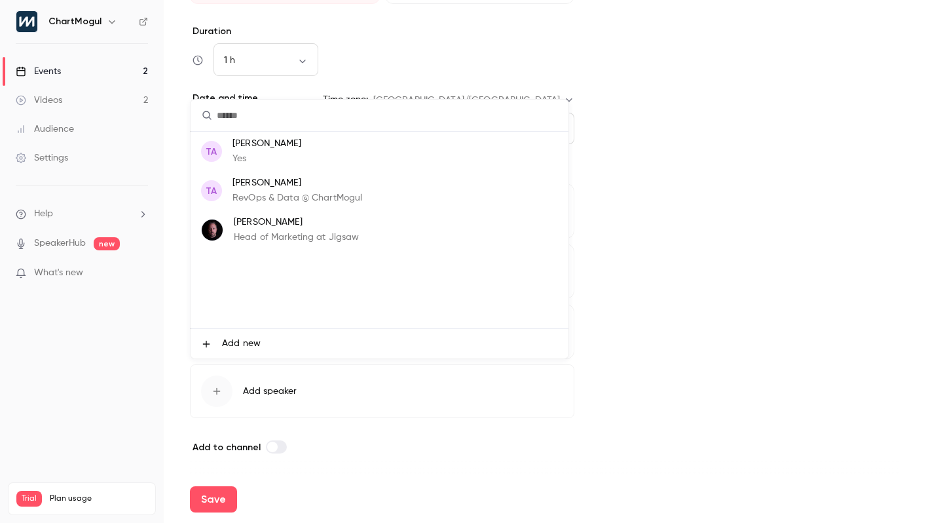
click at [293, 240] on p "Head of Marketing at Jigsaw" at bounding box center [297, 238] width 126 height 14
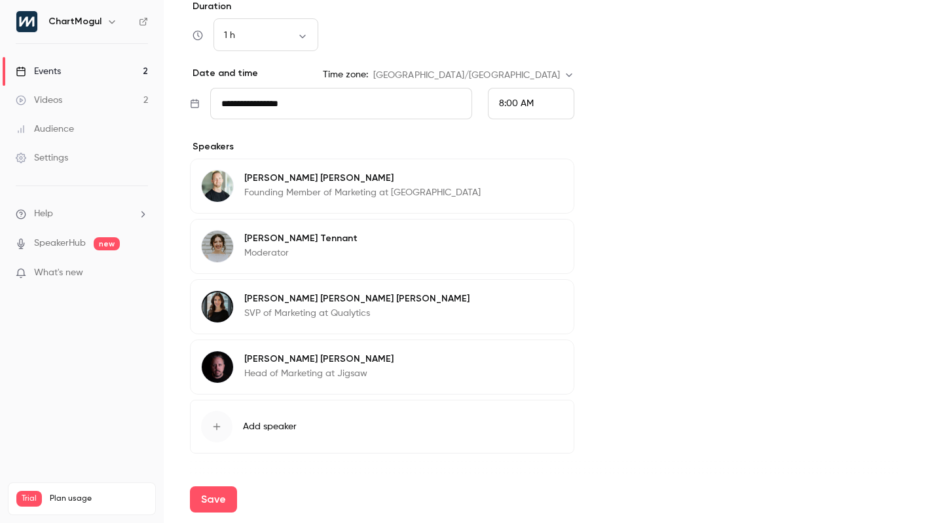
scroll to position [462, 0]
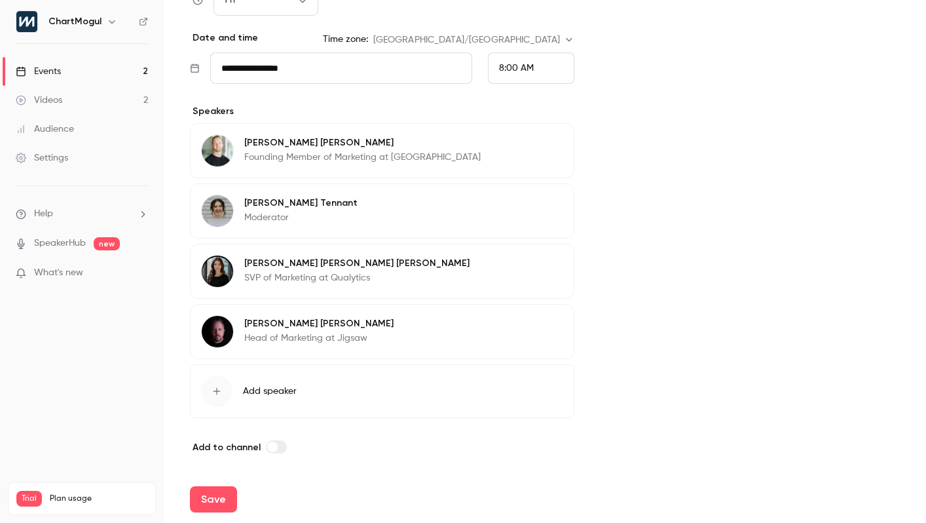
click at [282, 382] on button "Add speaker" at bounding box center [382, 391] width 384 height 54
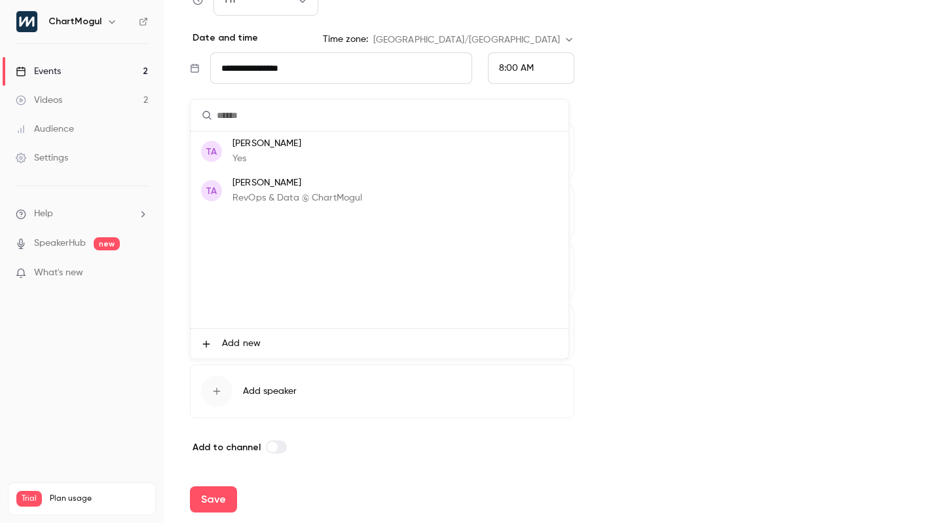
click at [282, 189] on p "[PERSON_NAME]" at bounding box center [297, 183] width 130 height 14
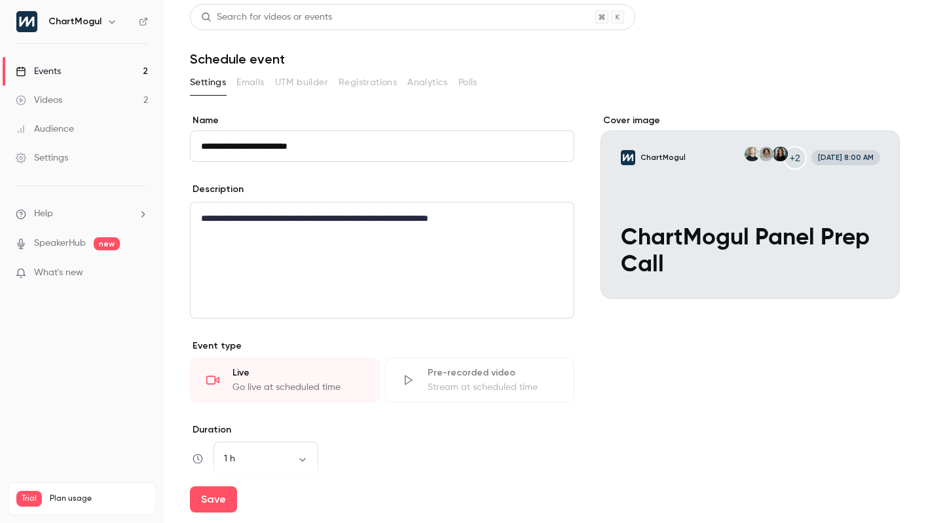
scroll to position [0, 0]
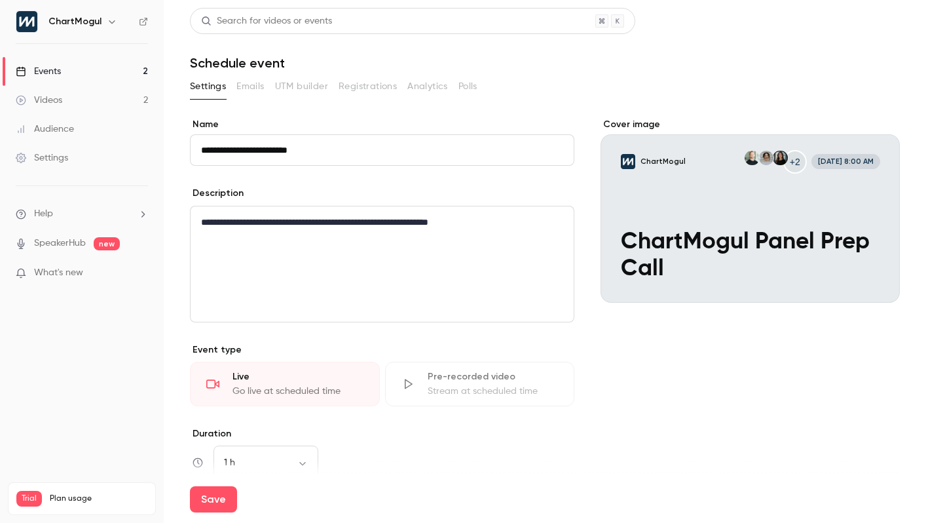
click at [388, 145] on input "**********" at bounding box center [382, 149] width 384 height 31
click at [496, 226] on p "**********" at bounding box center [379, 222] width 357 height 16
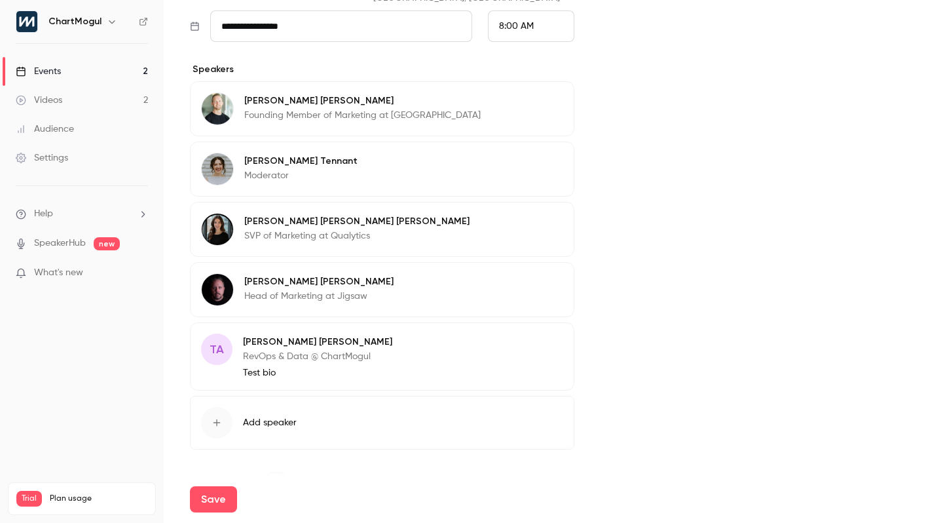
scroll to position [536, 0]
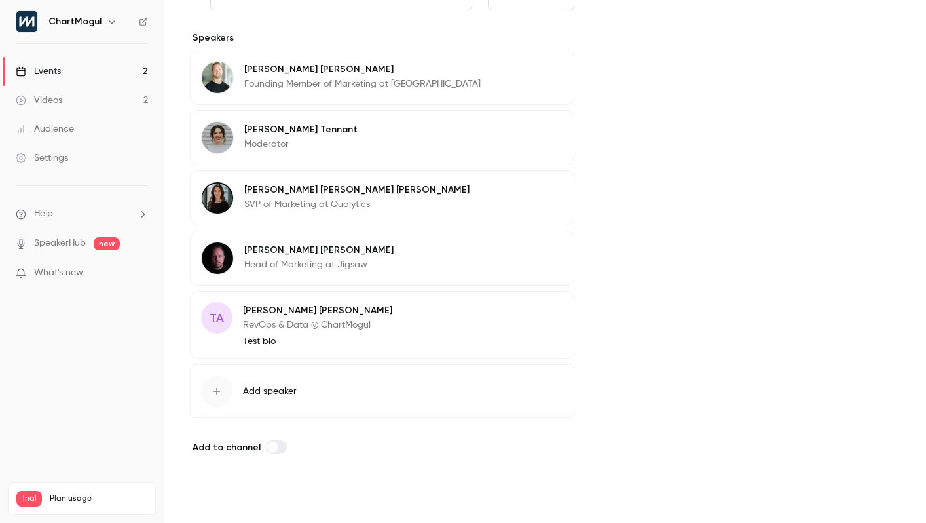
click at [223, 498] on button "Save" at bounding box center [213, 499] width 47 height 26
type input "**********"
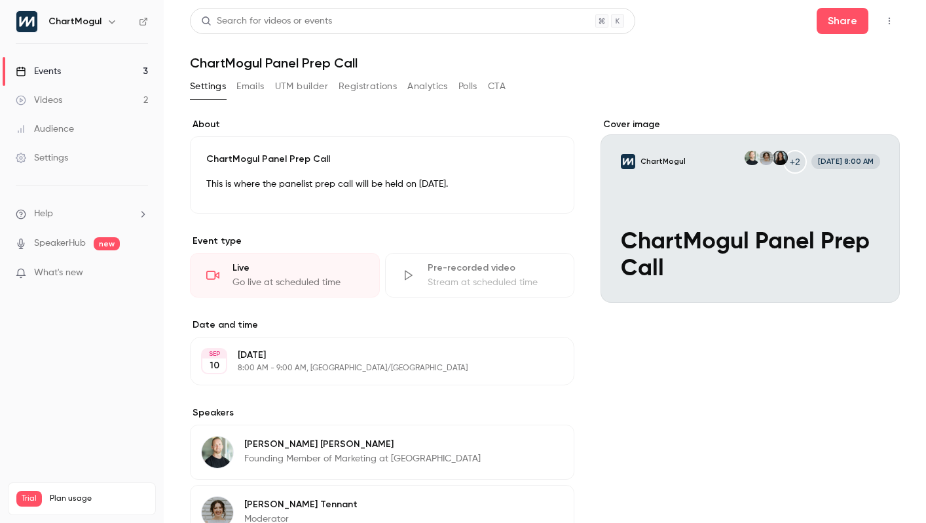
click at [887, 19] on button "button" at bounding box center [889, 20] width 21 height 21
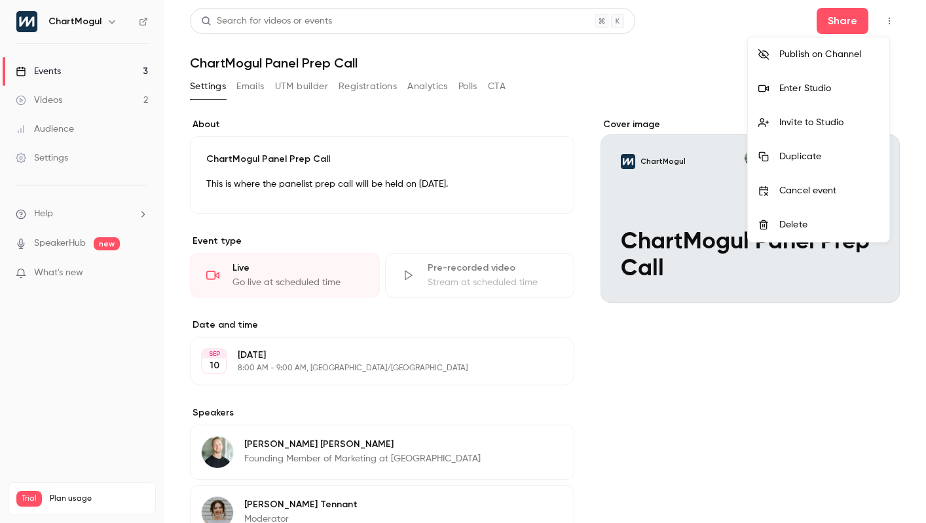
click at [766, 14] on div at bounding box center [463, 261] width 926 height 523
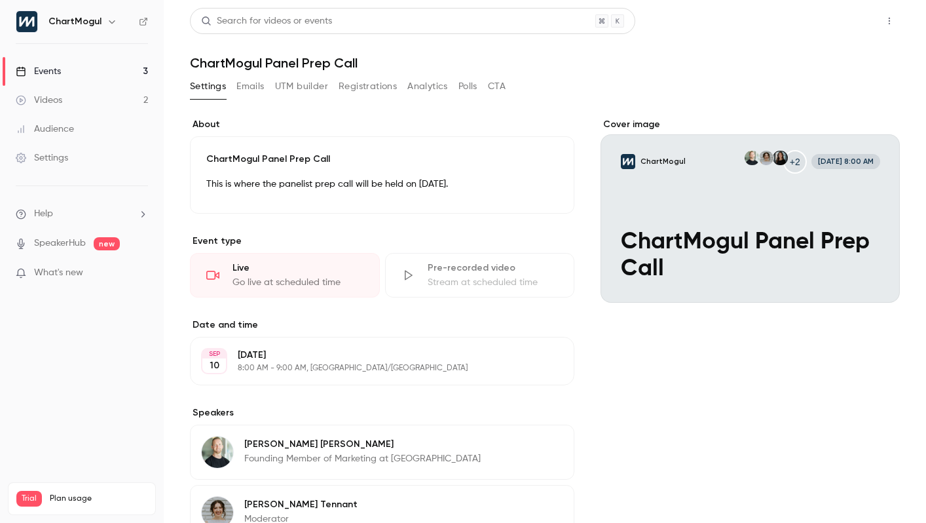
click at [832, 10] on button "Share" at bounding box center [843, 21] width 52 height 26
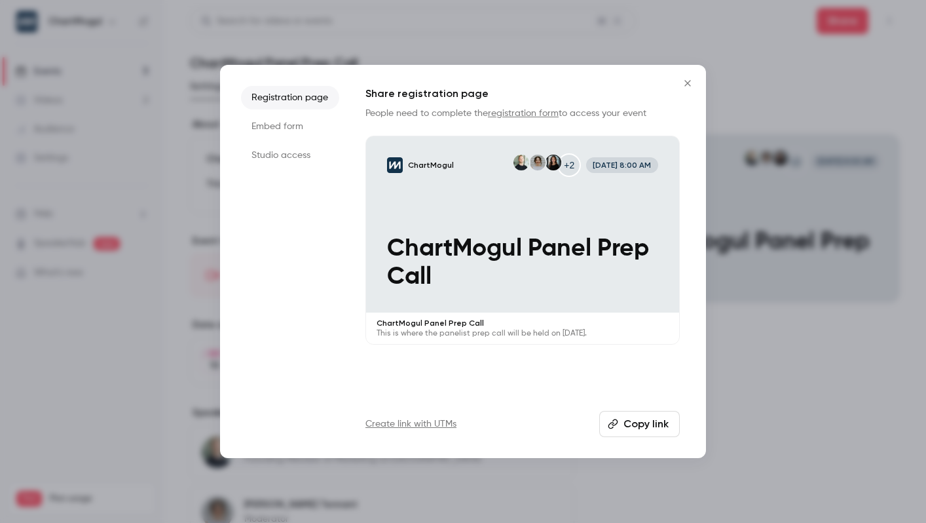
click at [293, 133] on li "Embed form" at bounding box center [290, 127] width 98 height 24
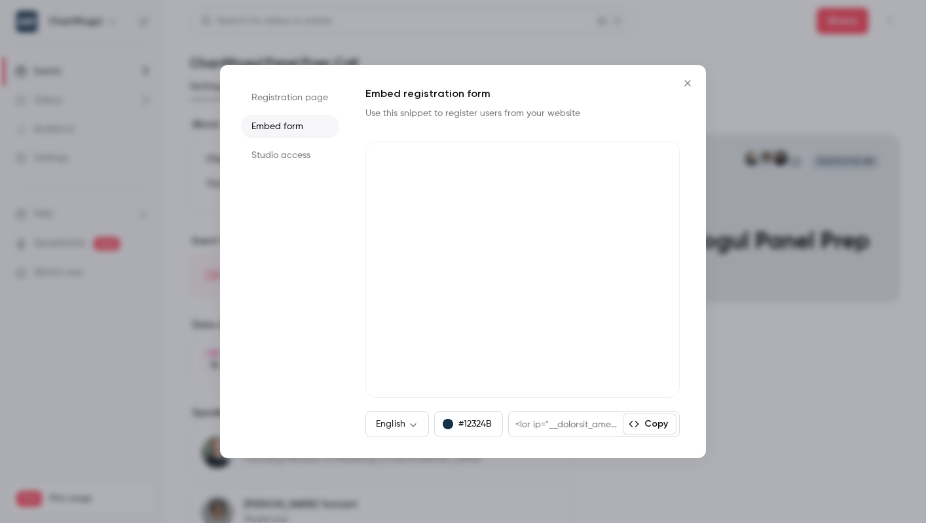
click at [293, 151] on li "Studio access" at bounding box center [290, 155] width 98 height 24
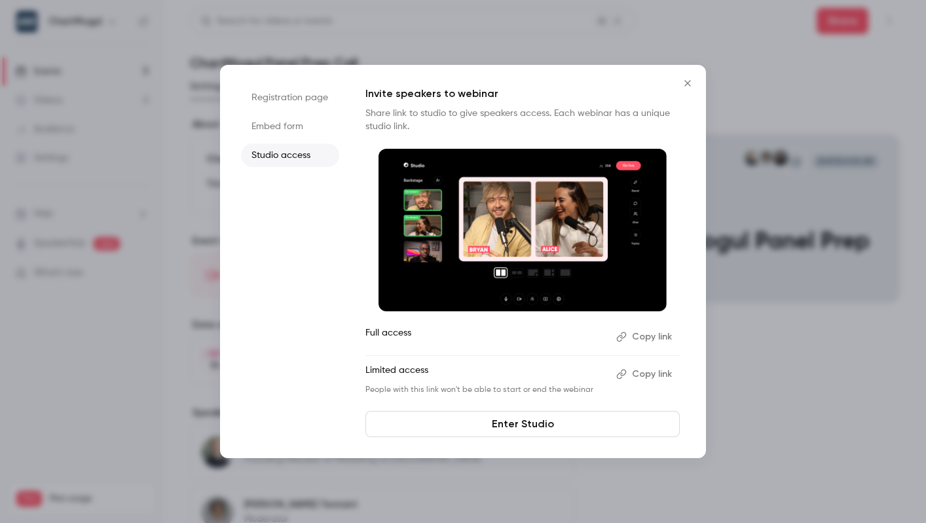
click at [649, 339] on button "Copy link" at bounding box center [645, 336] width 69 height 21
click at [310, 125] on li "Embed form" at bounding box center [290, 127] width 98 height 24
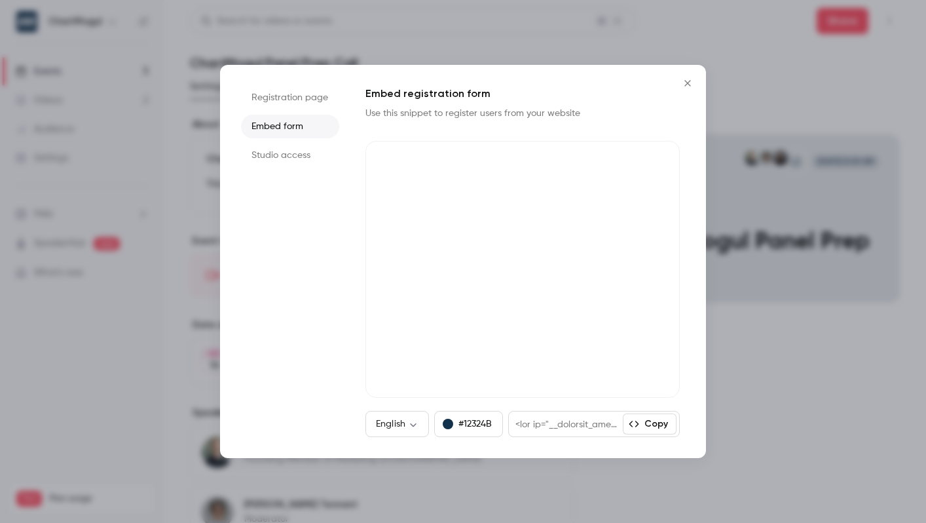
click at [293, 109] on ul "Registration page Embed form Studio access" at bounding box center [290, 261] width 98 height 351
click at [299, 102] on li "Registration page" at bounding box center [290, 98] width 98 height 24
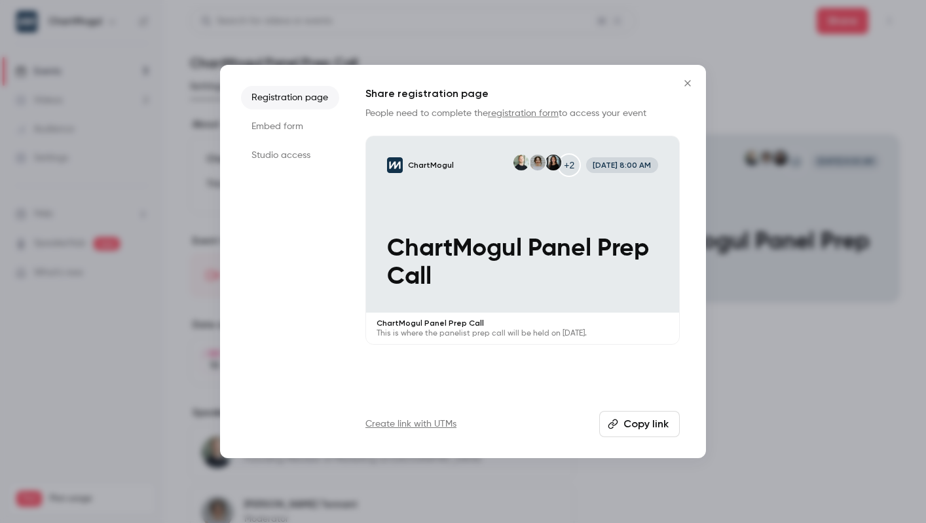
click at [687, 84] on icon "Close" at bounding box center [688, 83] width 16 height 10
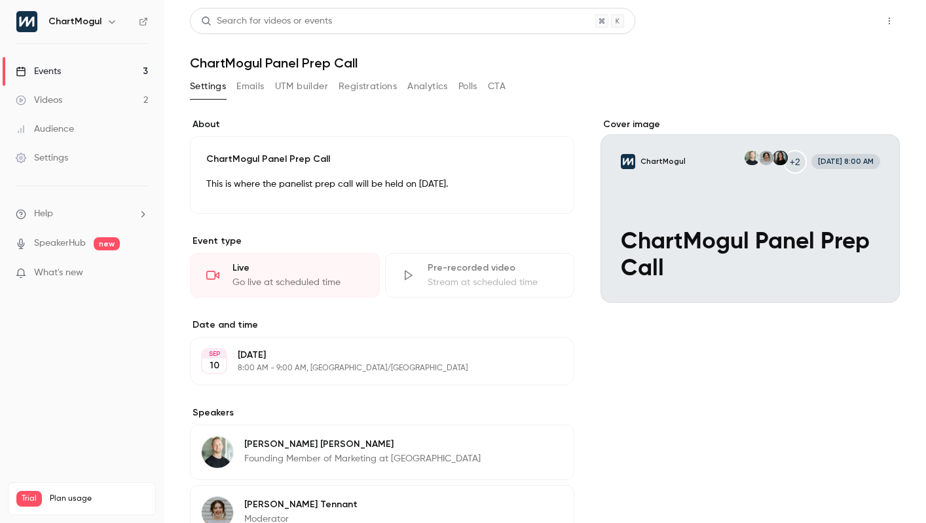
click at [830, 18] on button "Share" at bounding box center [843, 21] width 52 height 26
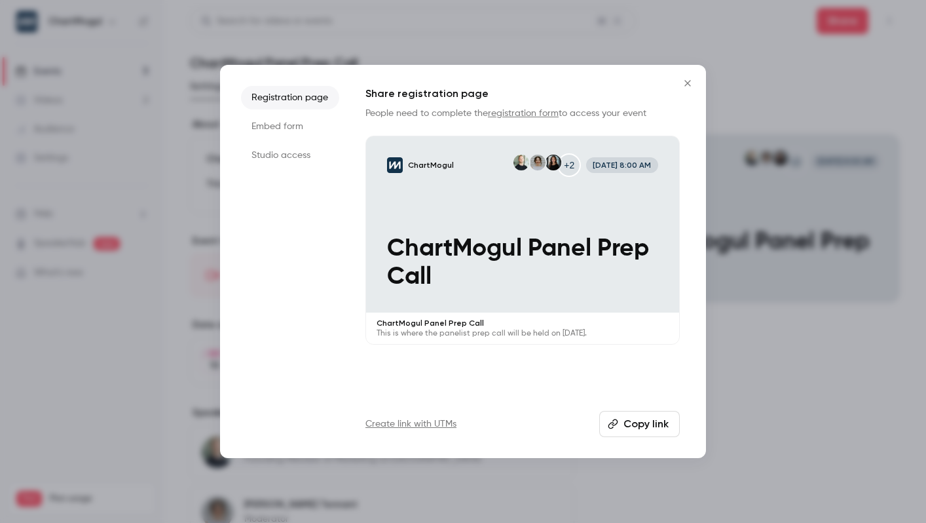
click at [286, 155] on li "Studio access" at bounding box center [290, 155] width 98 height 24
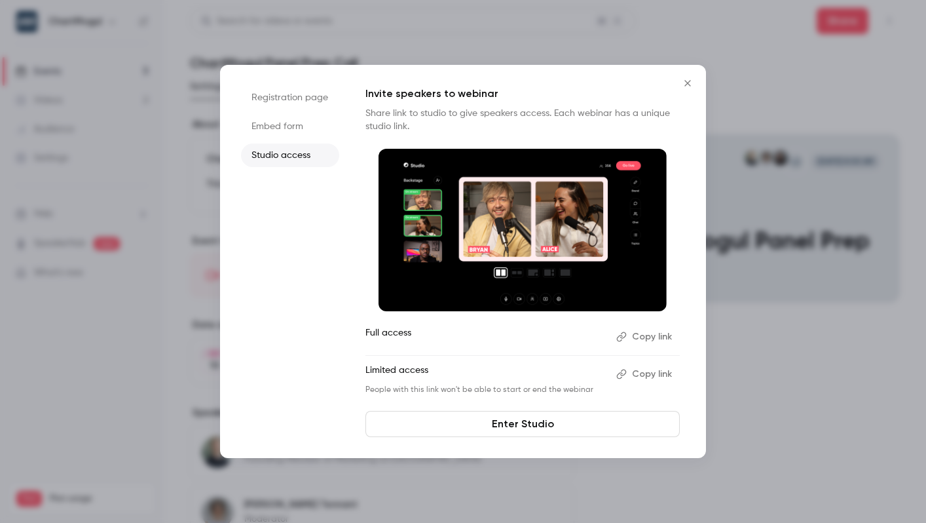
click at [630, 343] on button "Copy link" at bounding box center [645, 336] width 69 height 21
click at [647, 376] on button "Copy link" at bounding box center [645, 373] width 69 height 21
